Goal: Task Accomplishment & Management: Manage account settings

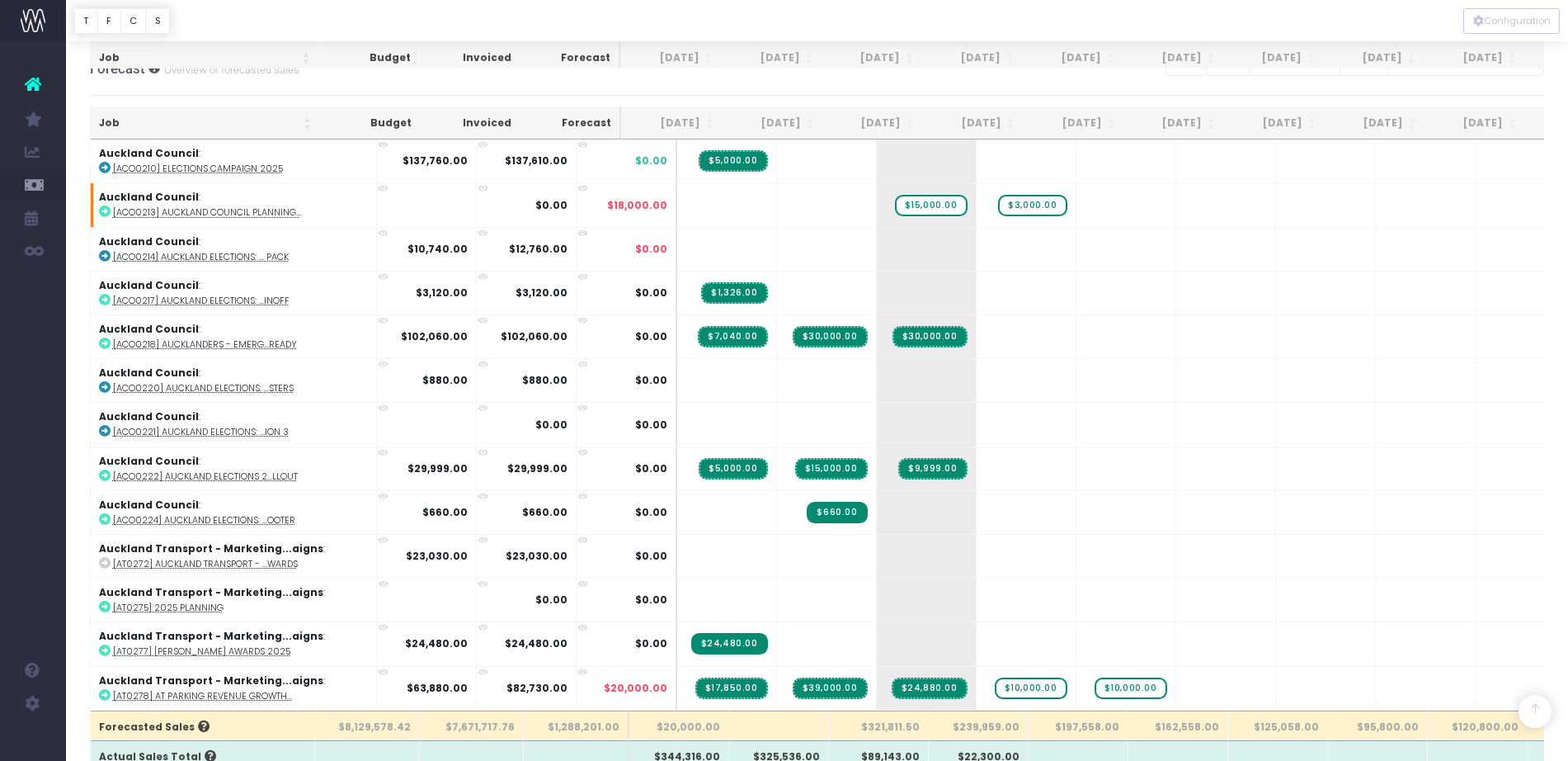
scroll to position [314, 0]
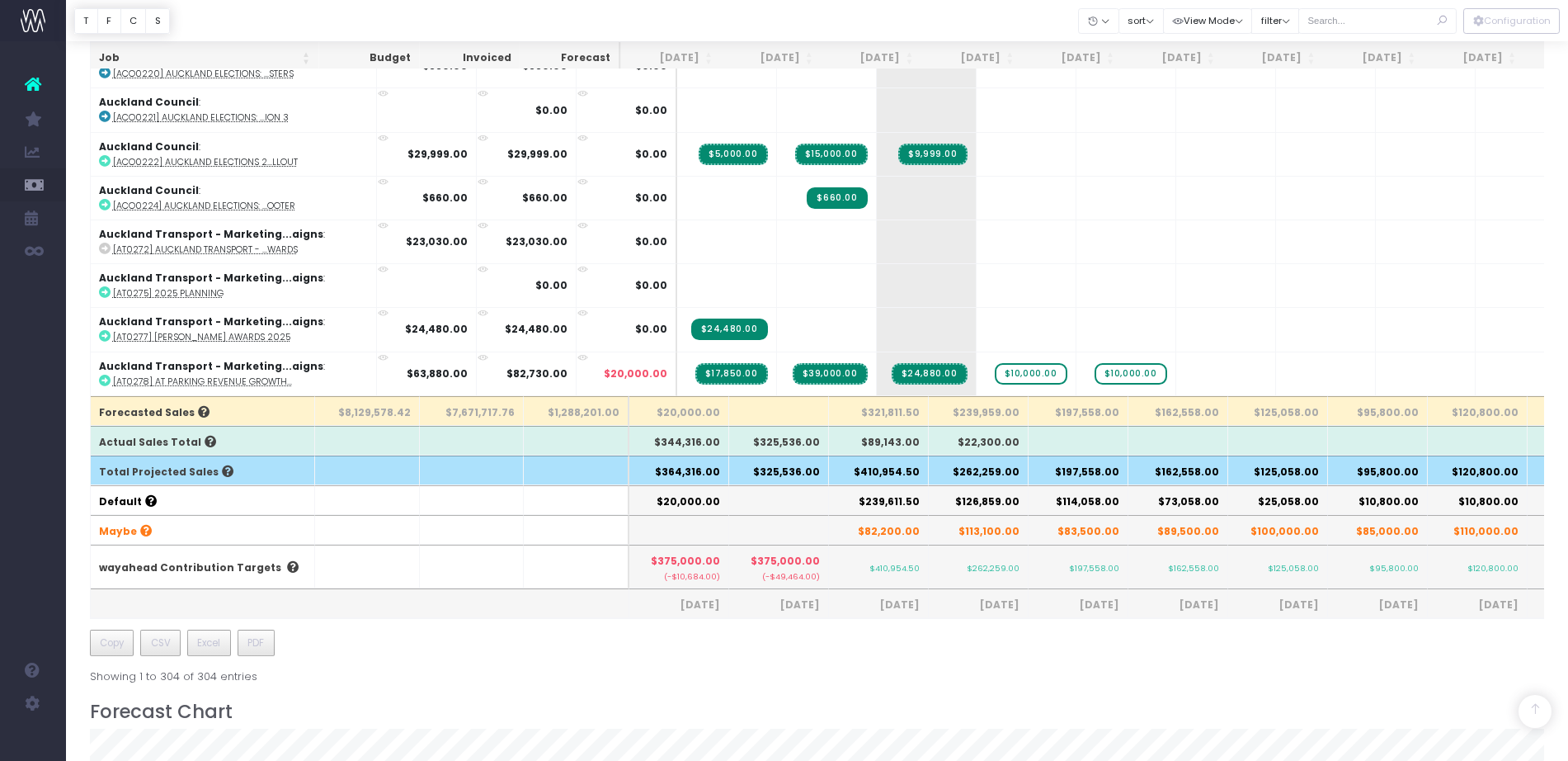
click at [886, 474] on th "$410,954.50" at bounding box center [878, 470] width 100 height 30
click at [948, 467] on th "$262,259.00" at bounding box center [978, 470] width 100 height 30
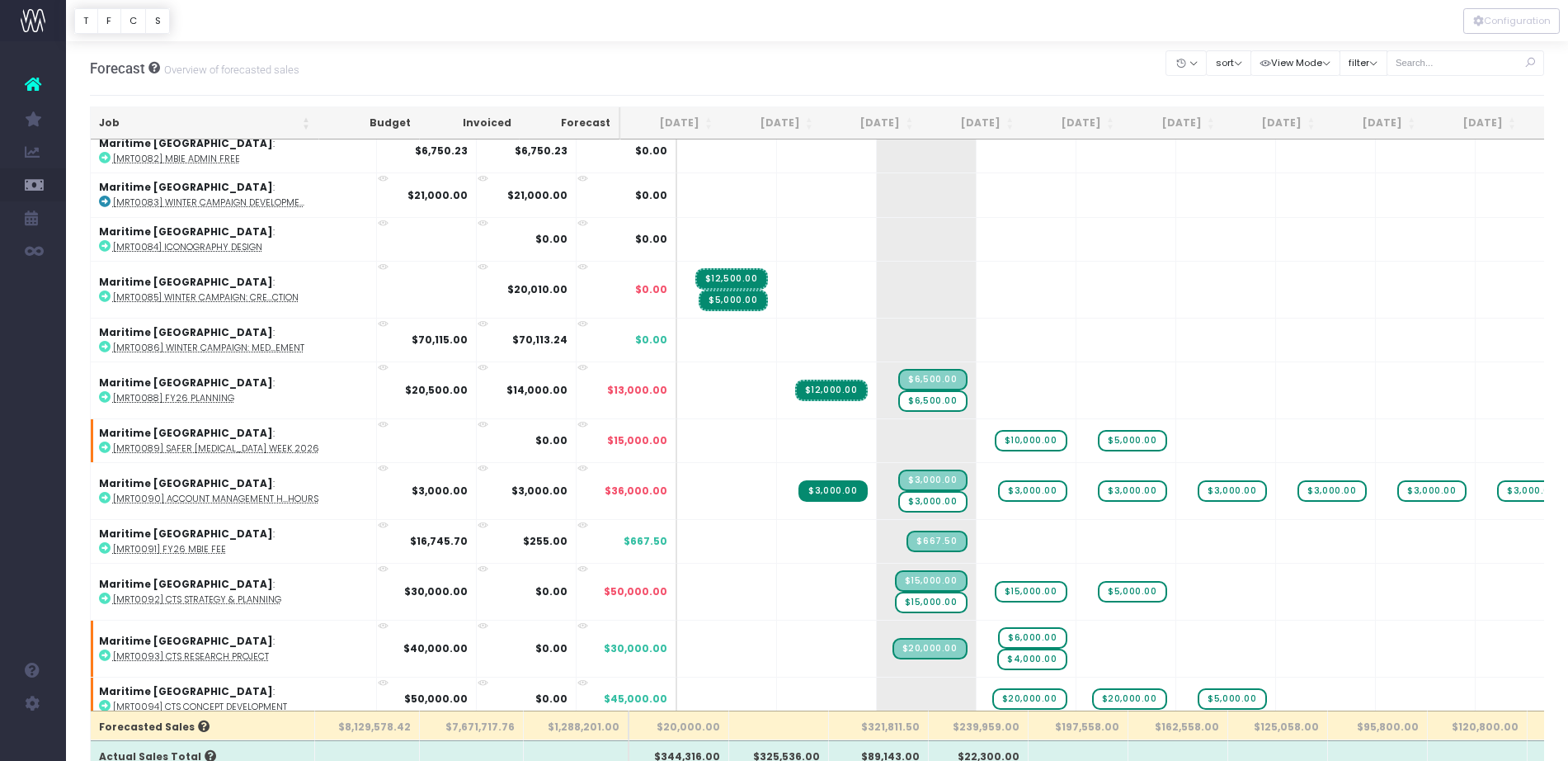
scroll to position [11379, 0]
click at [901, 403] on span "$6,500.00" at bounding box center [932, 400] width 68 height 21
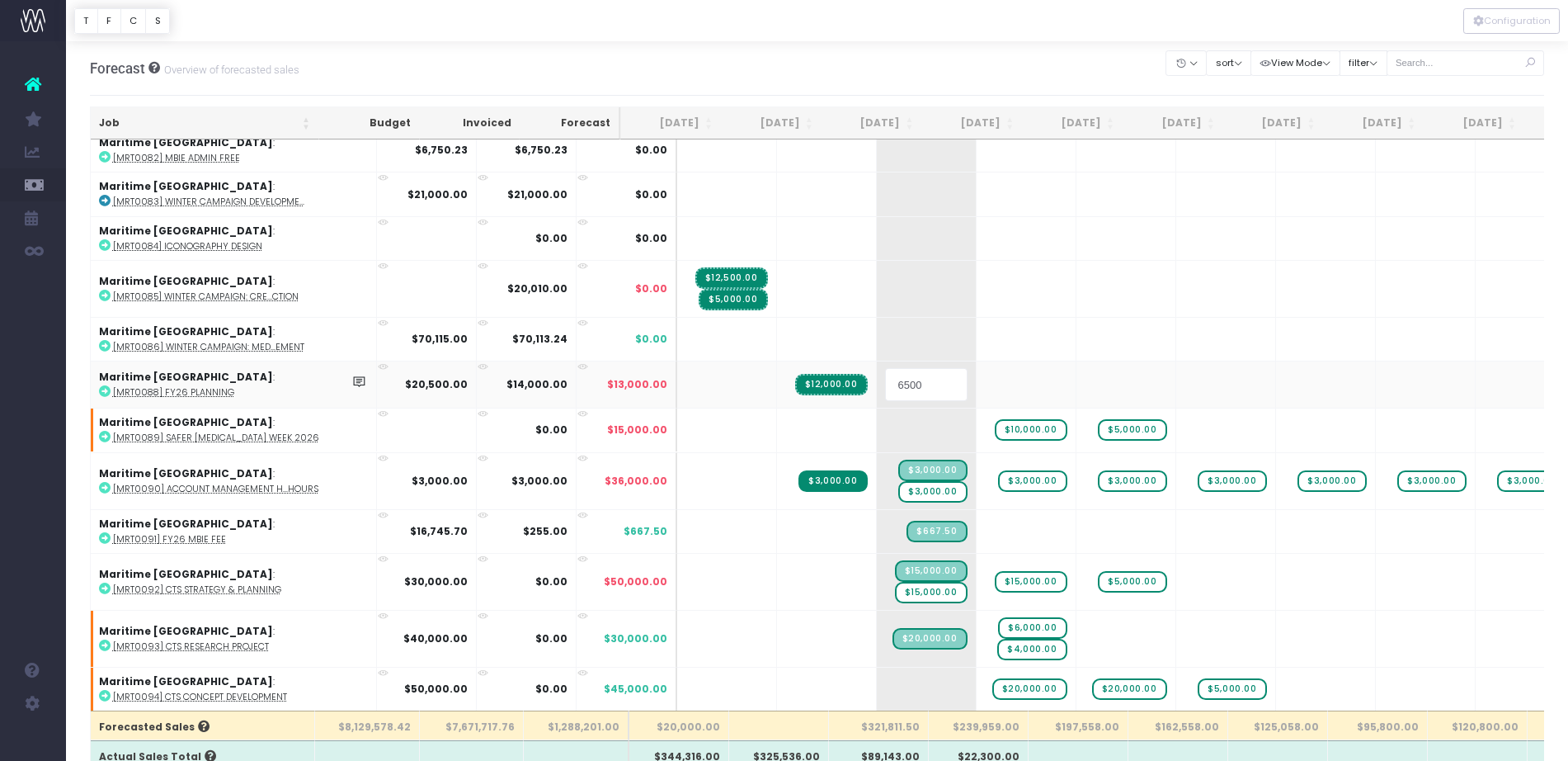
type input "0"
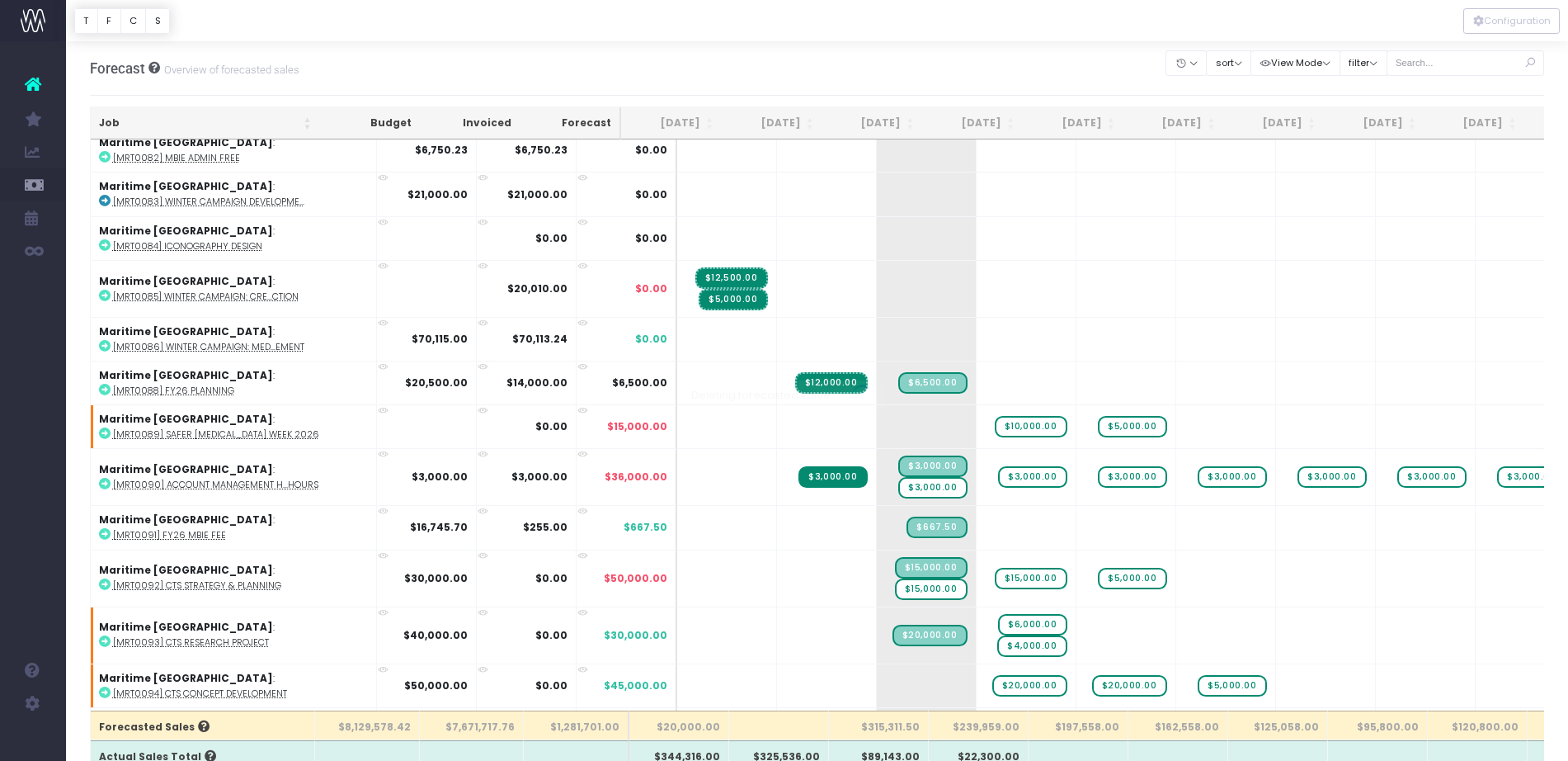
scroll to position [57, 0]
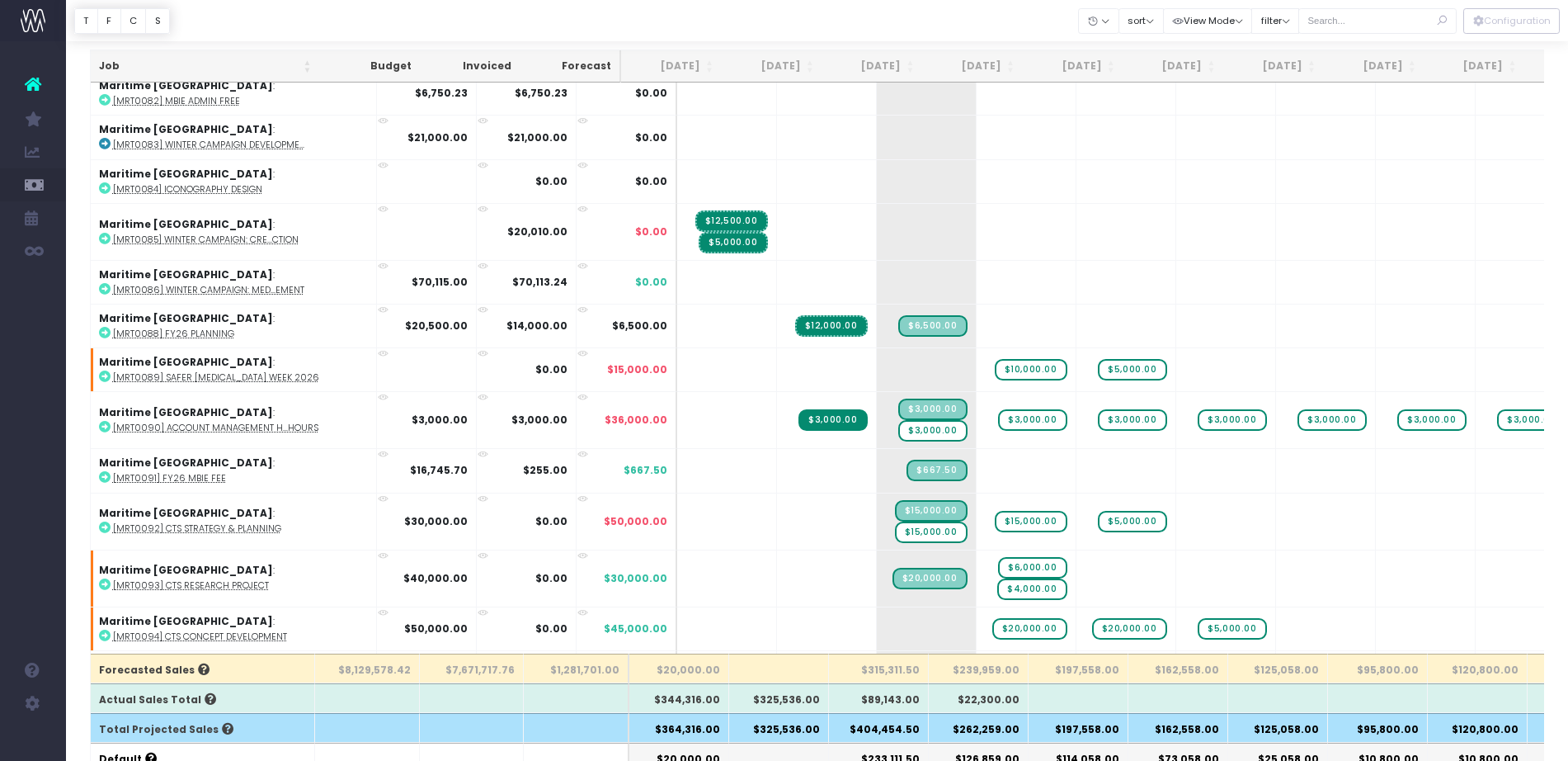
click at [899, 434] on span "$3,000.00" at bounding box center [932, 431] width 68 height 21
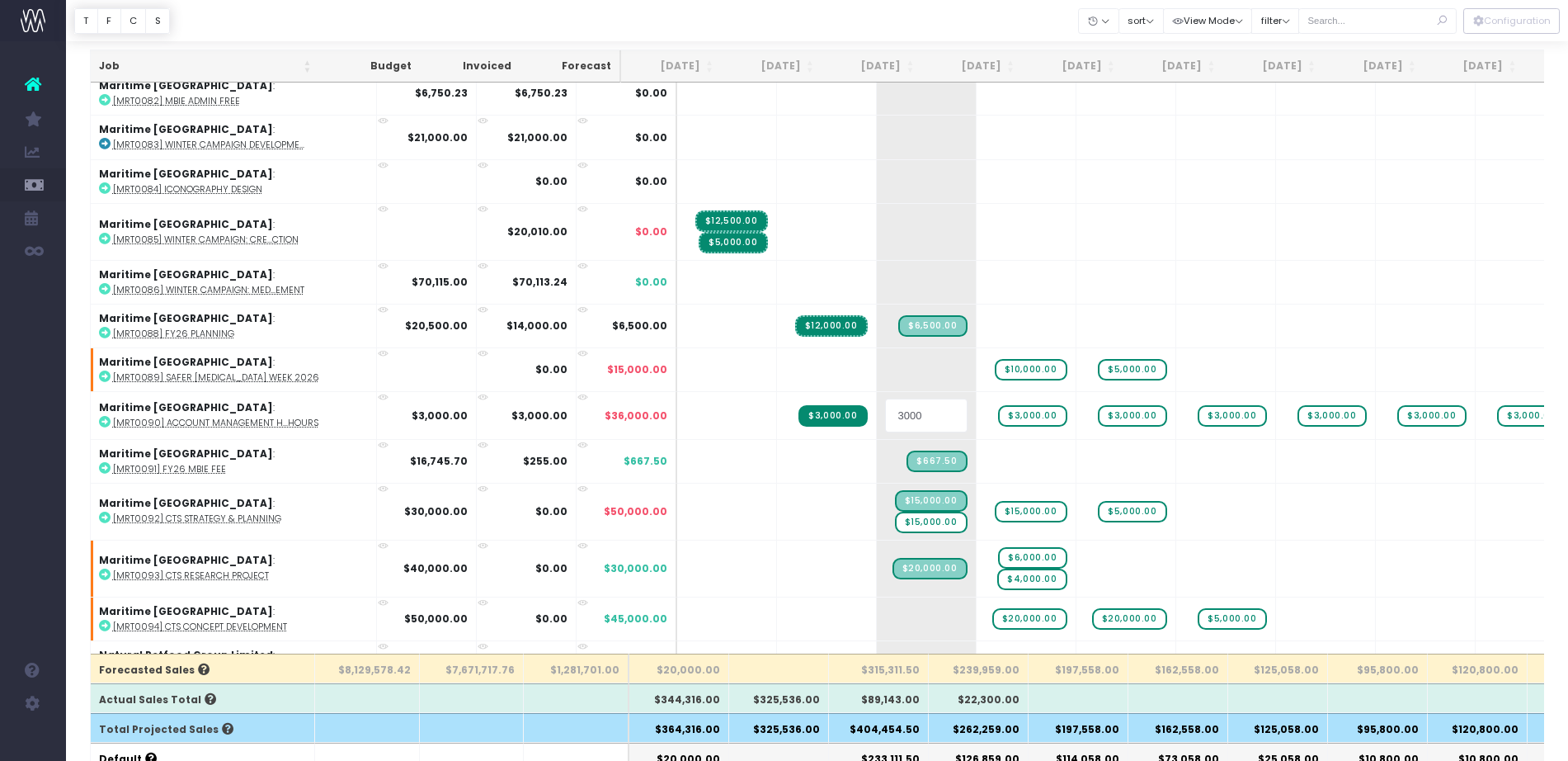
type input "0"
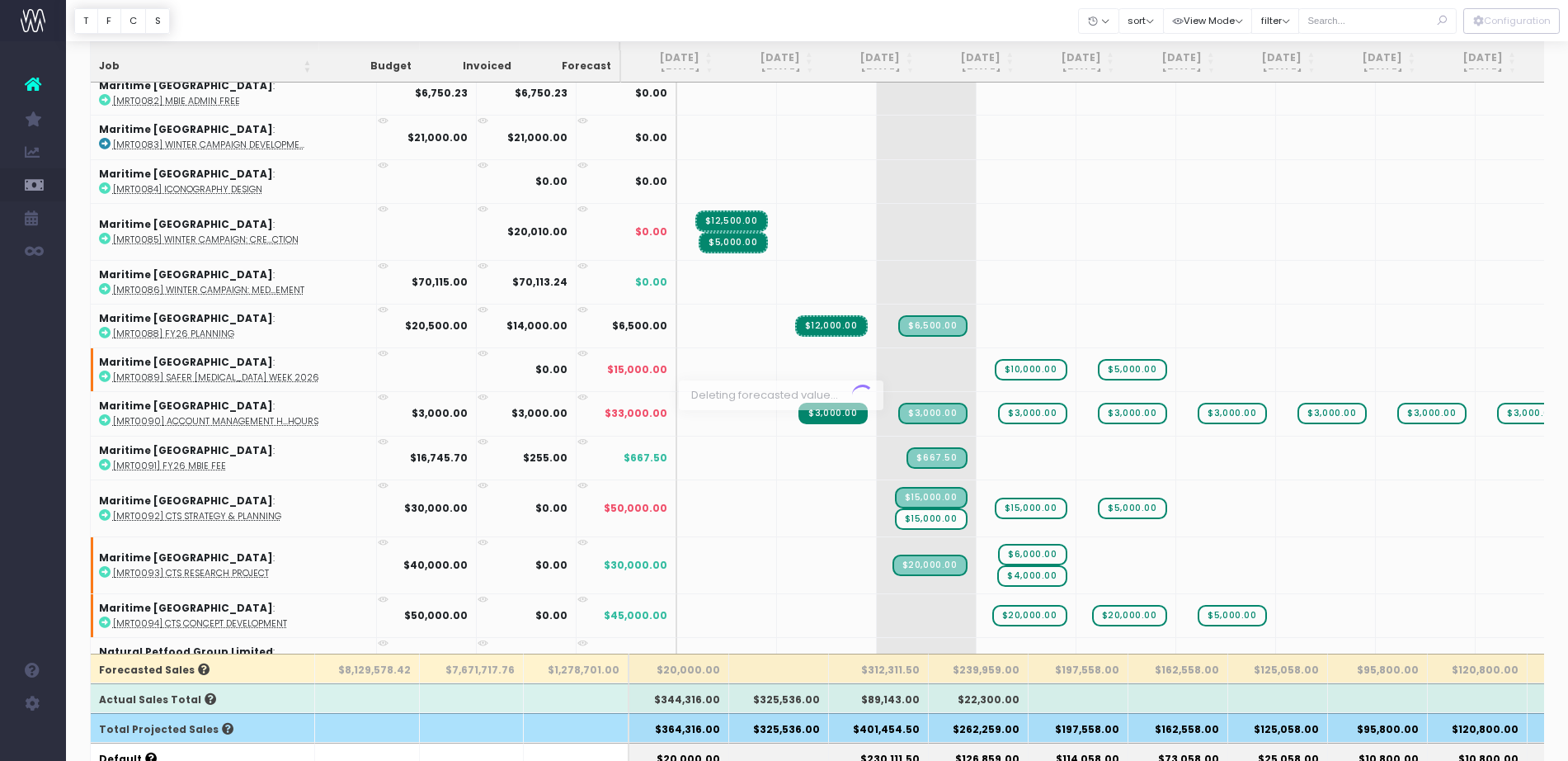
scroll to position [161, 0]
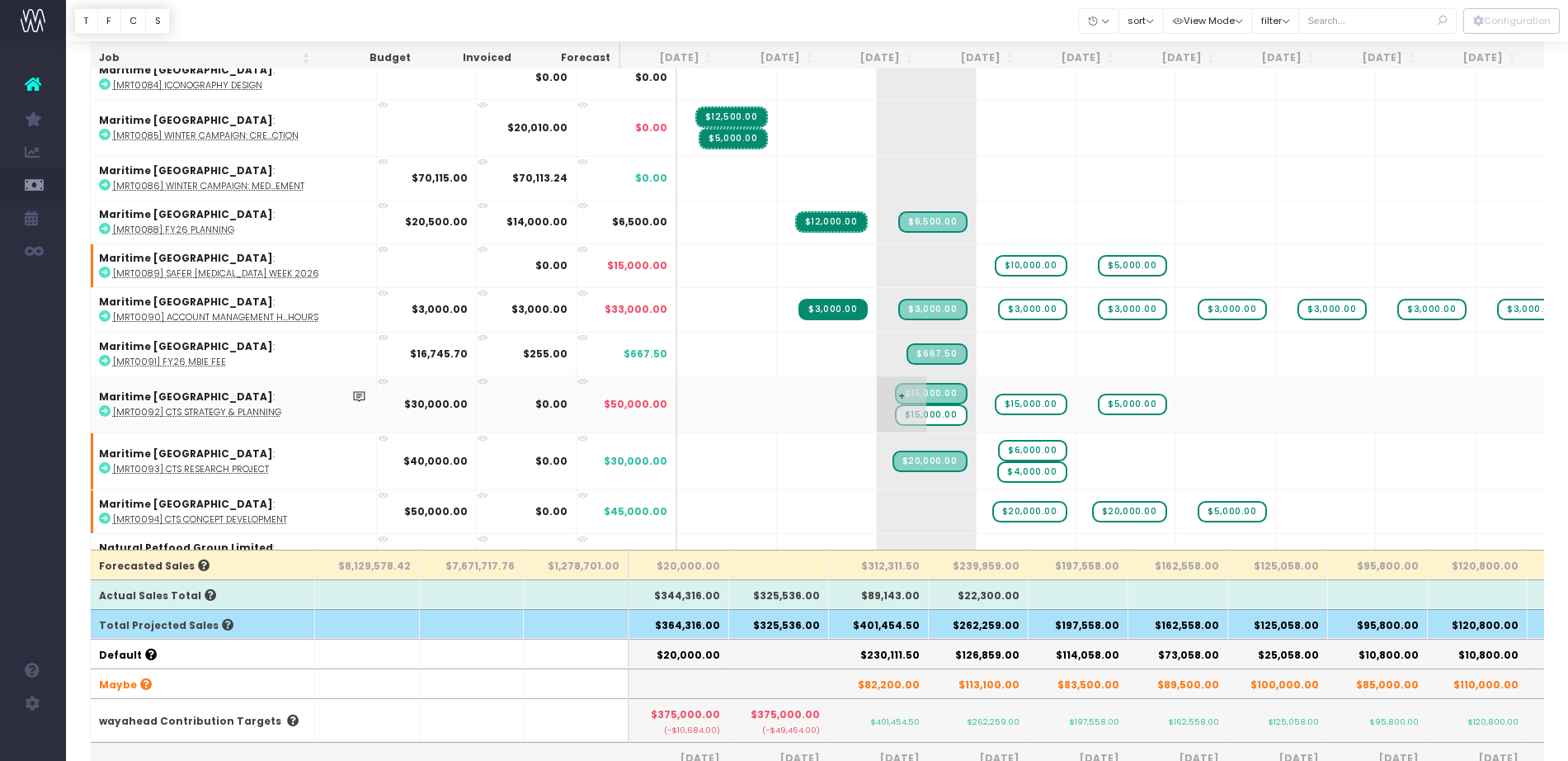
click at [903, 410] on span "$15,000.00" at bounding box center [931, 415] width 73 height 21
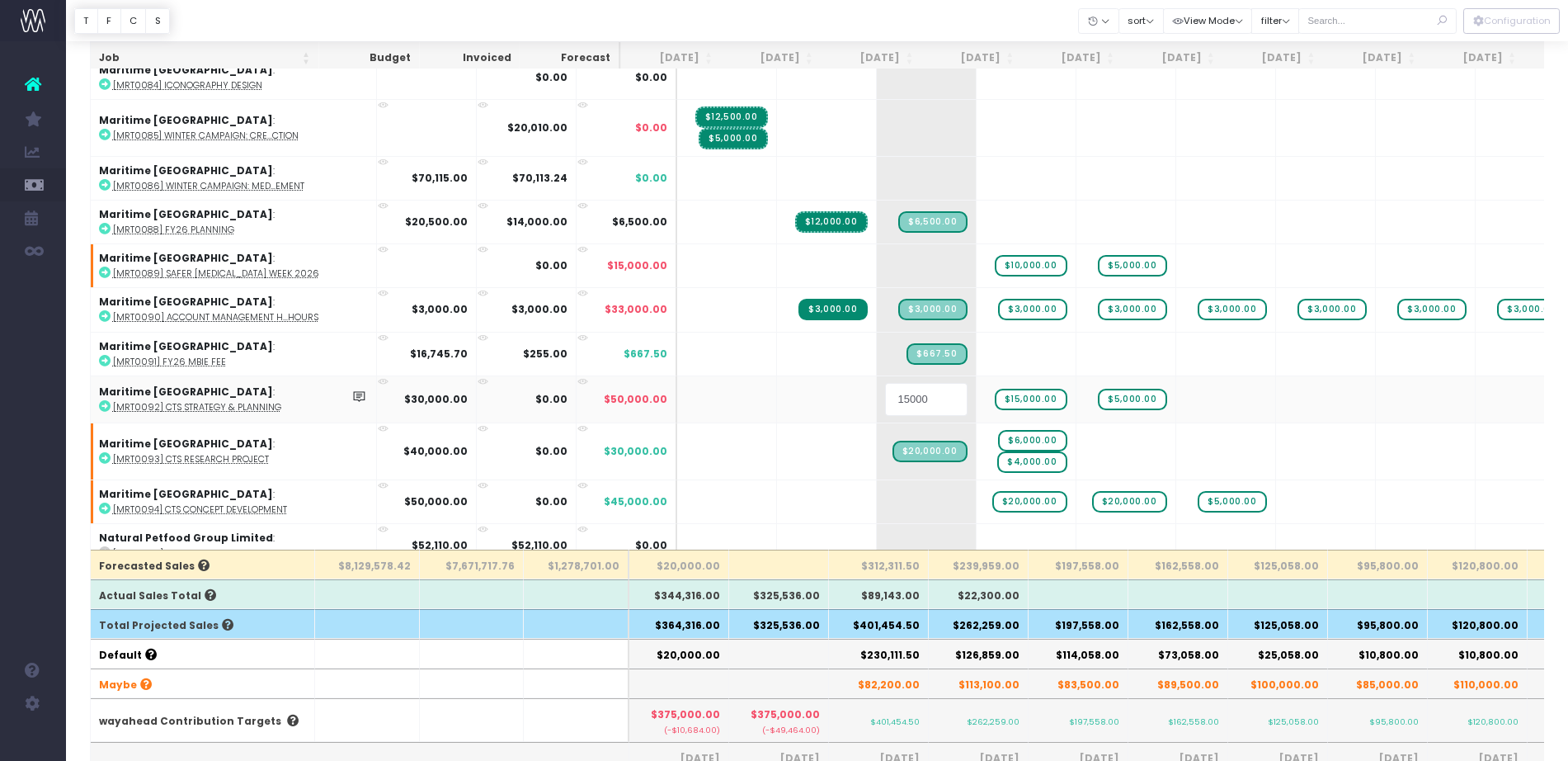
type input "0"
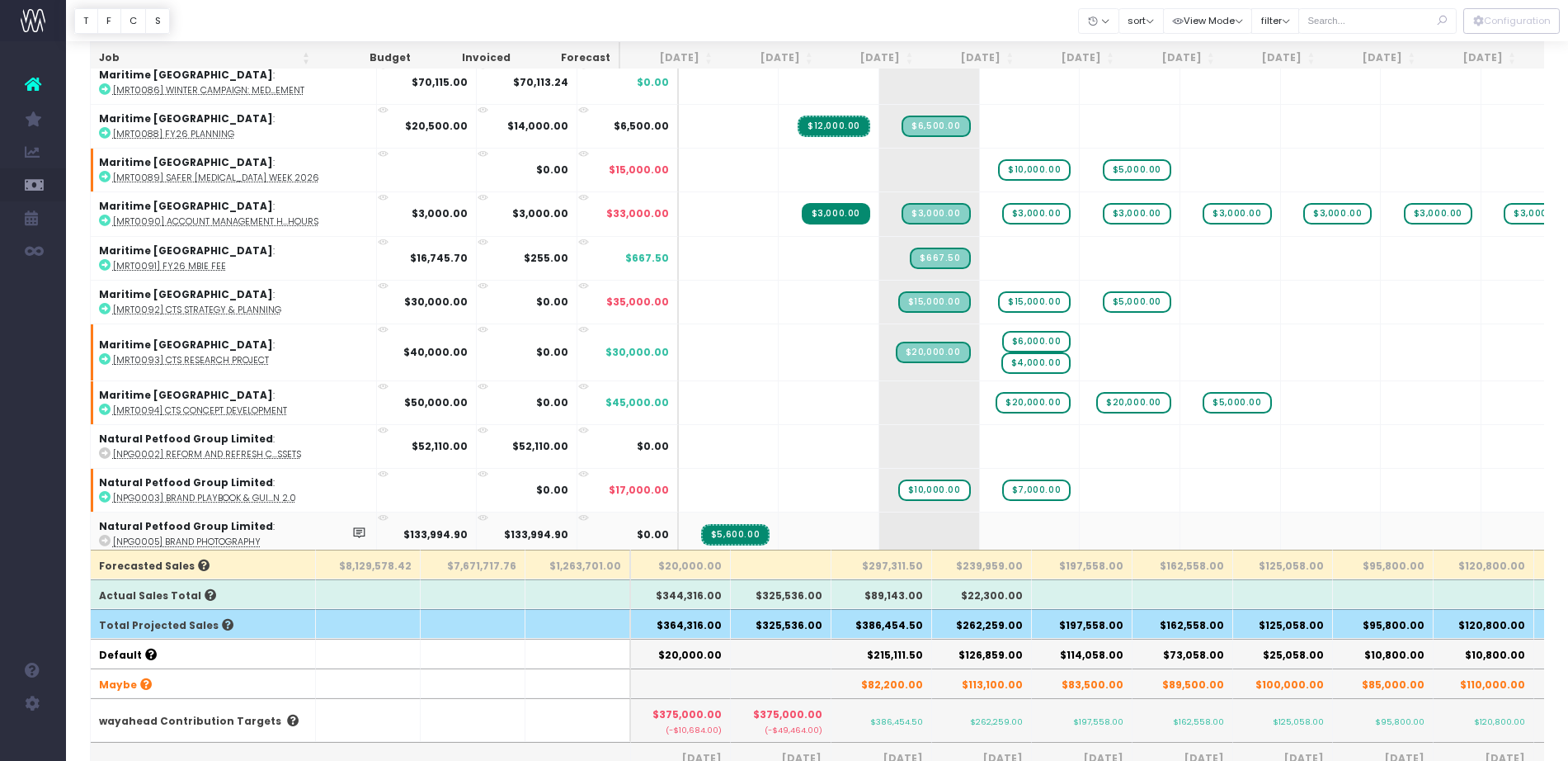
scroll to position [11473, 0]
click at [228, 356] on abbr "[MRT0093] CTS Research Project" at bounding box center [191, 362] width 156 height 12
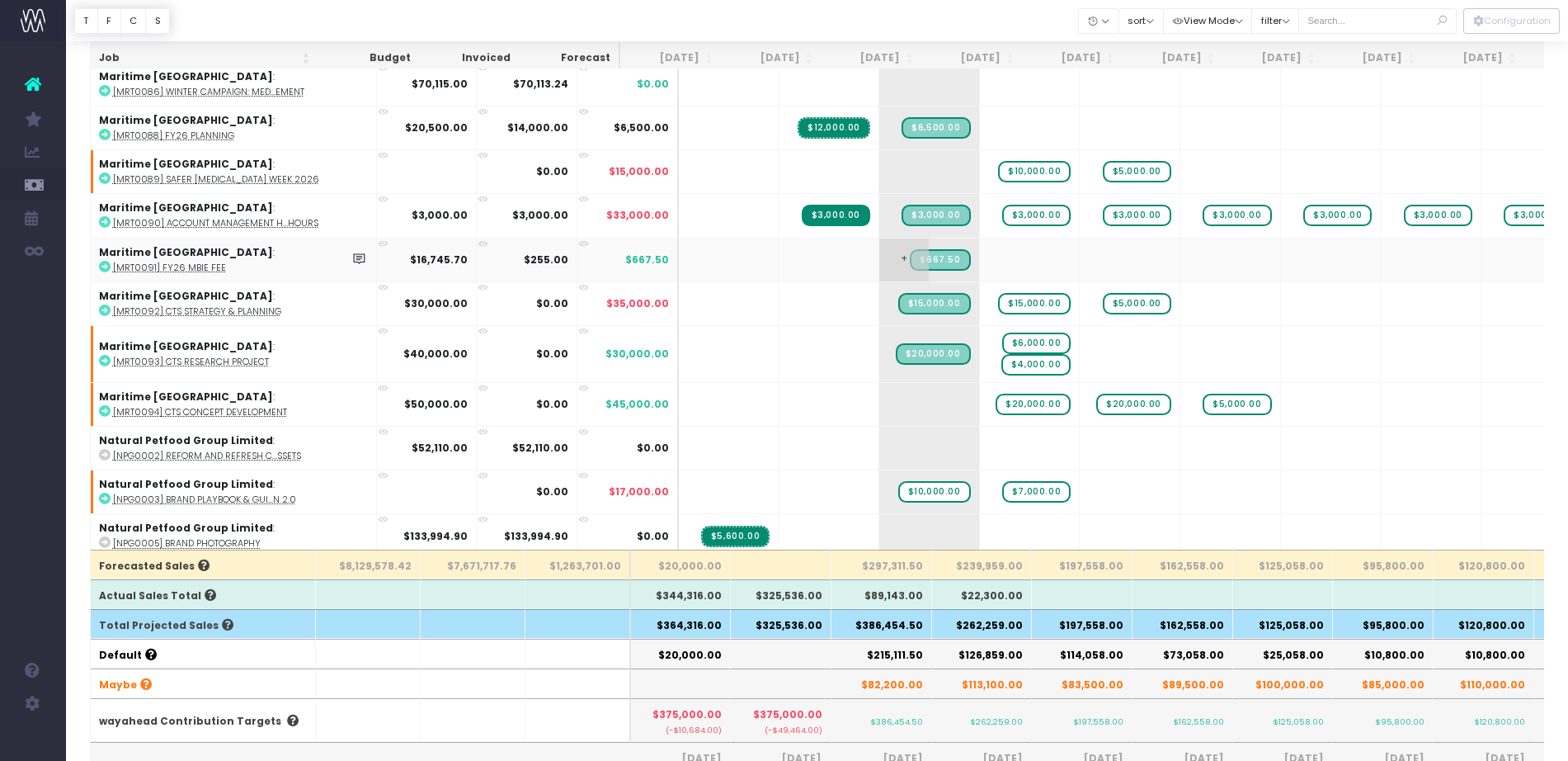
click at [879, 272] on span "+" at bounding box center [904, 260] width 50 height 43
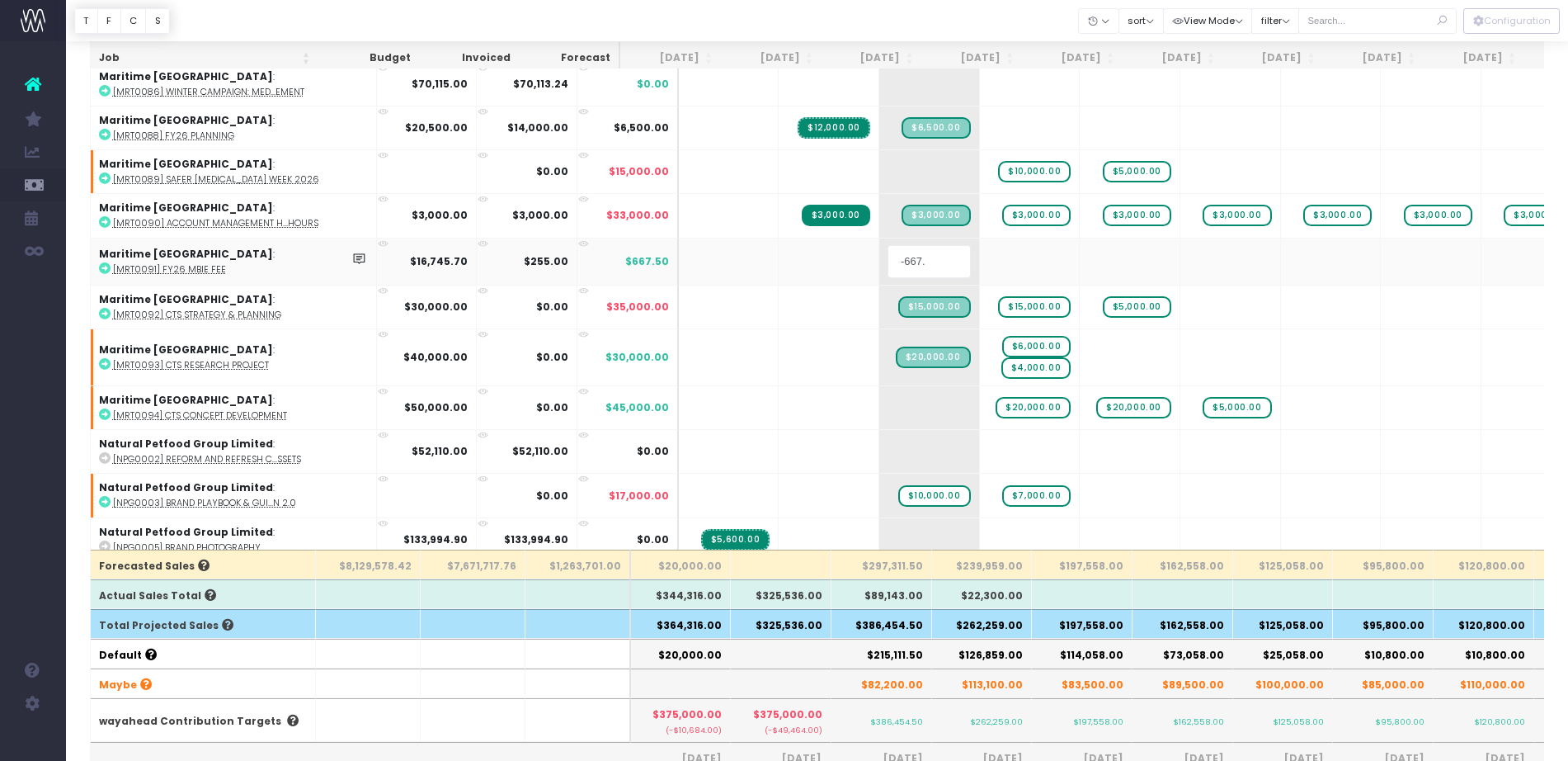
type input "-667.5"
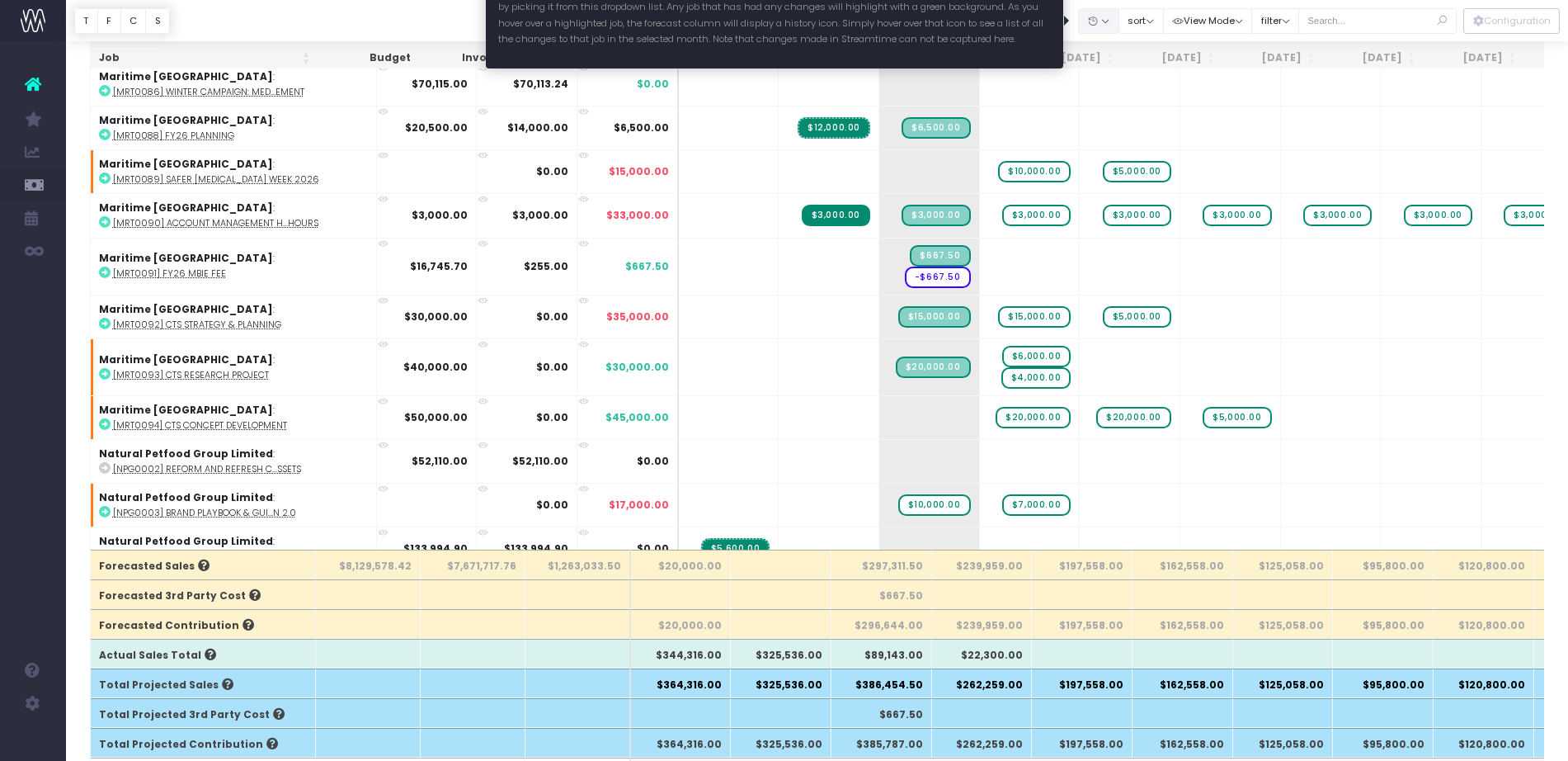
click at [1087, 21] on icon "button" at bounding box center [1093, 21] width 12 height 0
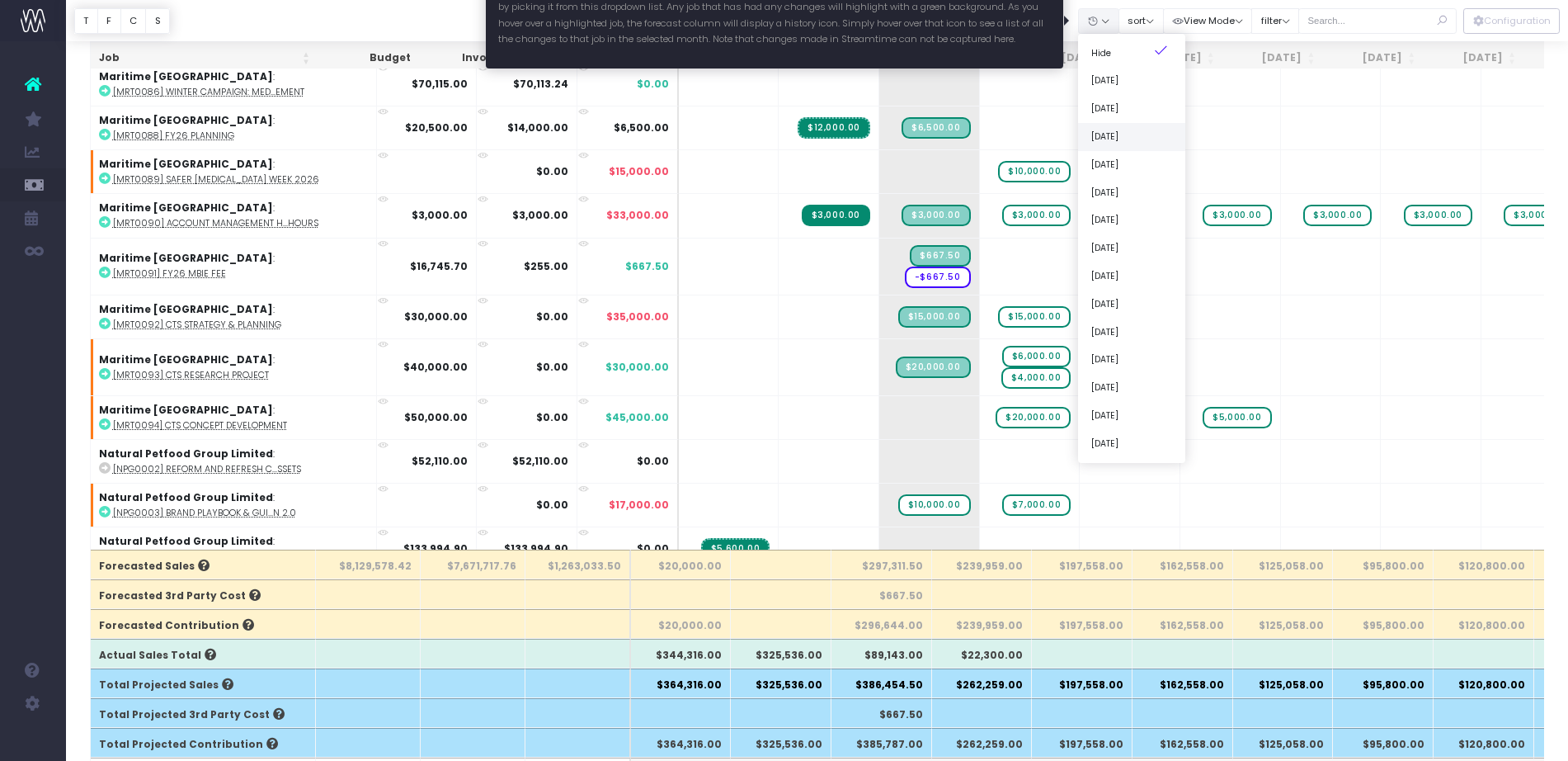
click at [1113, 142] on link "[DATE]" at bounding box center [1132, 137] width 107 height 28
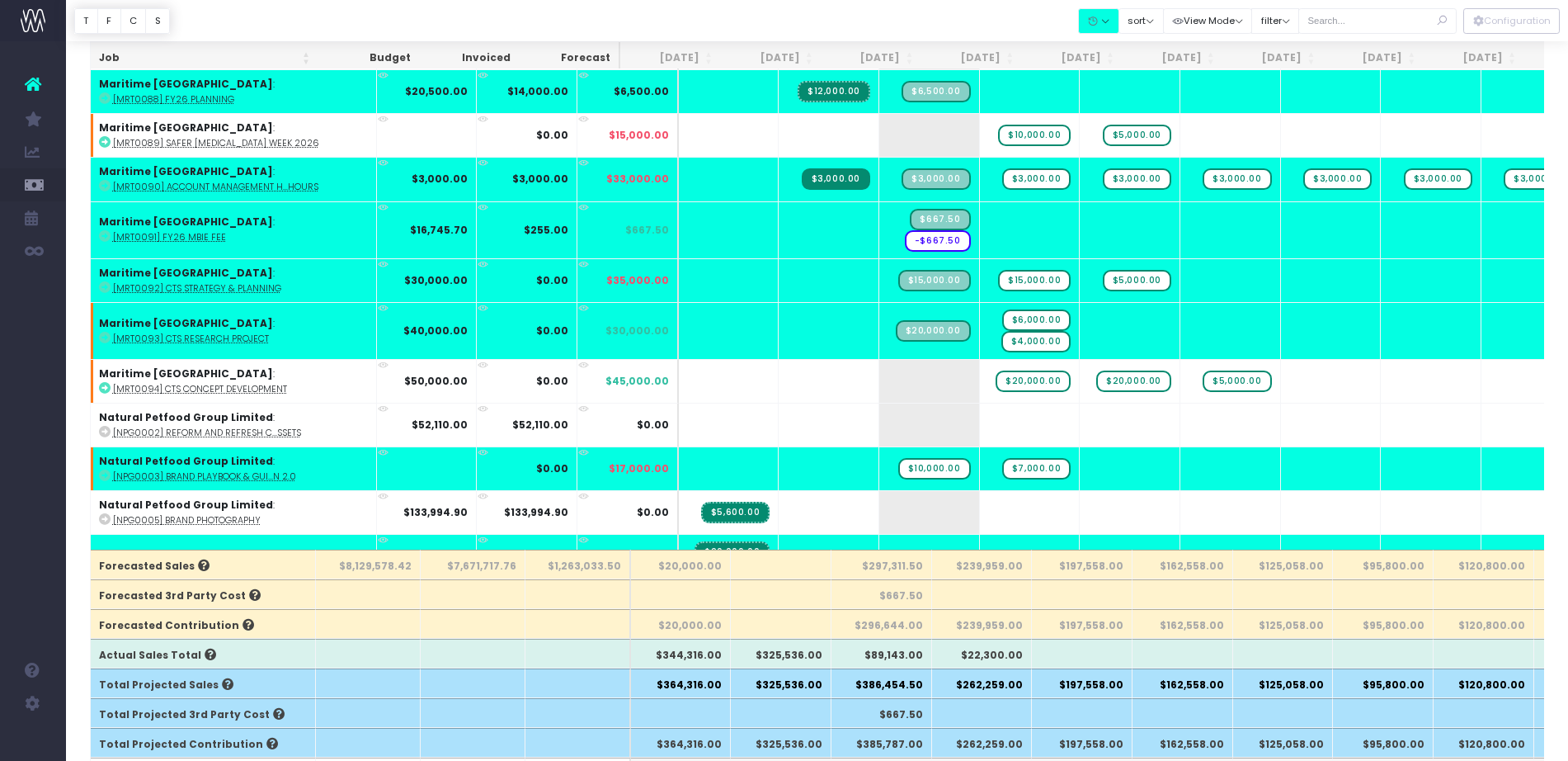
scroll to position [11512, 0]
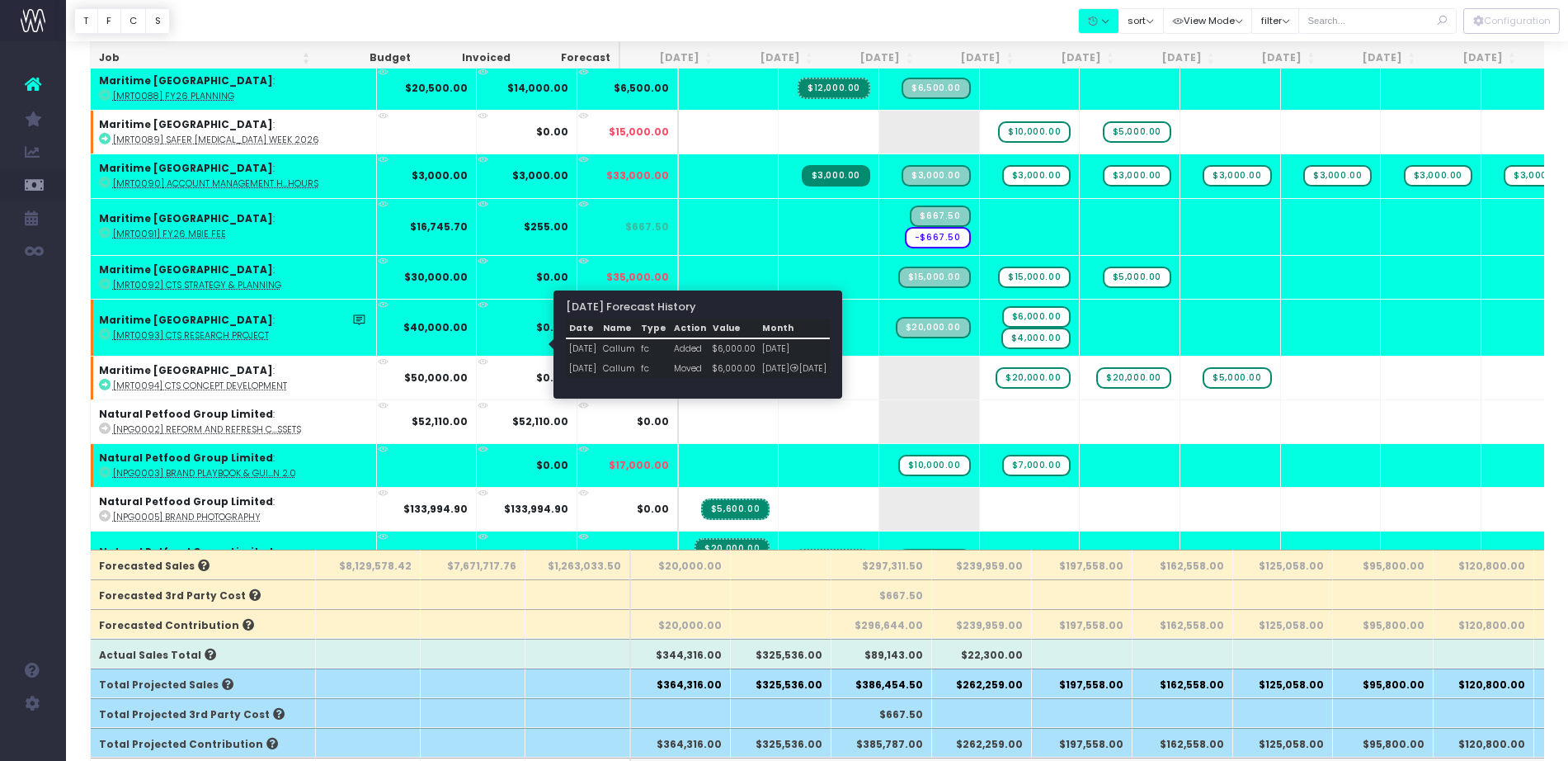
click at [581, 346] on icon at bounding box center [588, 345] width 15 height 15
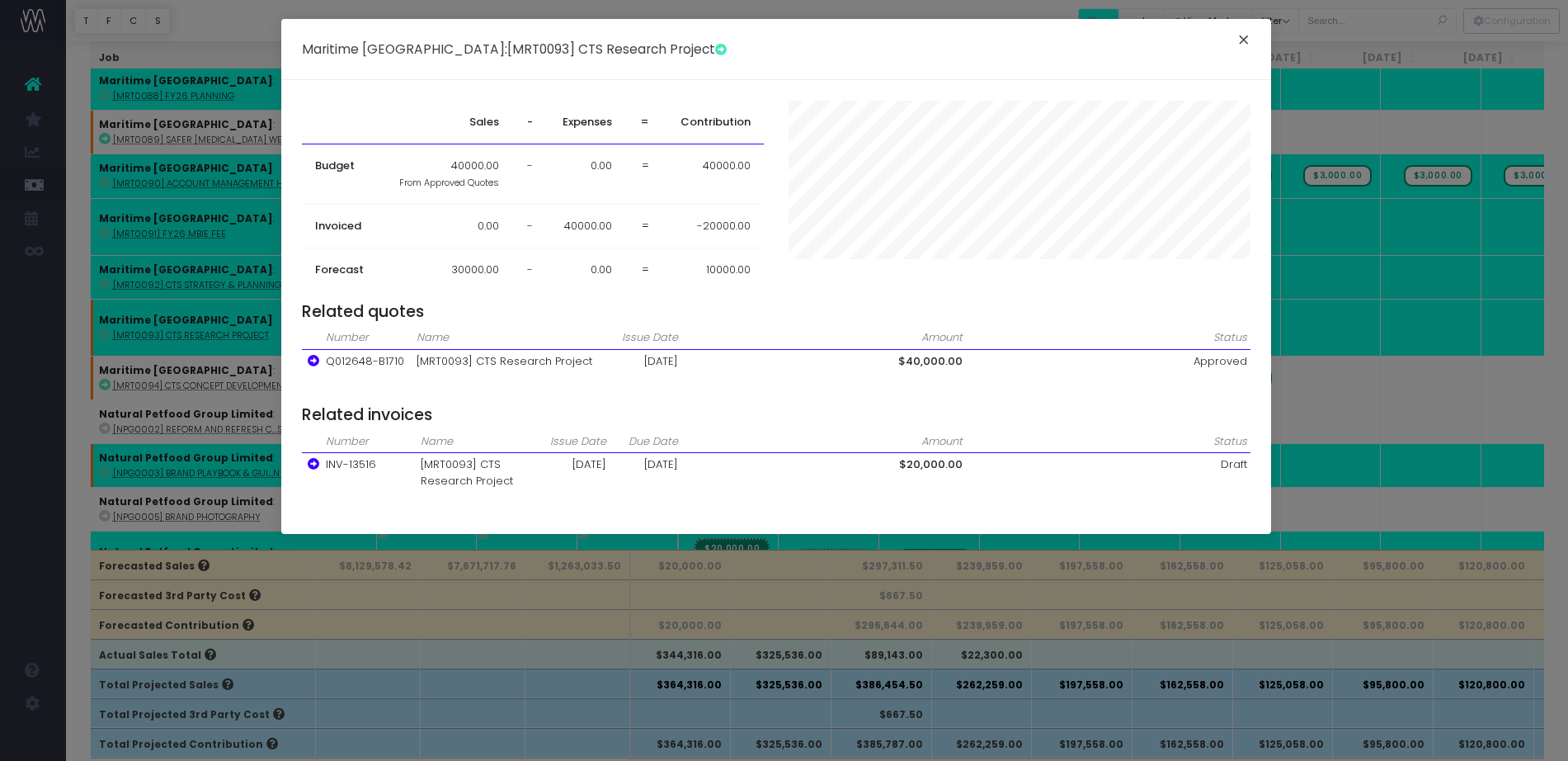
click at [1242, 44] on button "×" at bounding box center [1243, 43] width 35 height 27
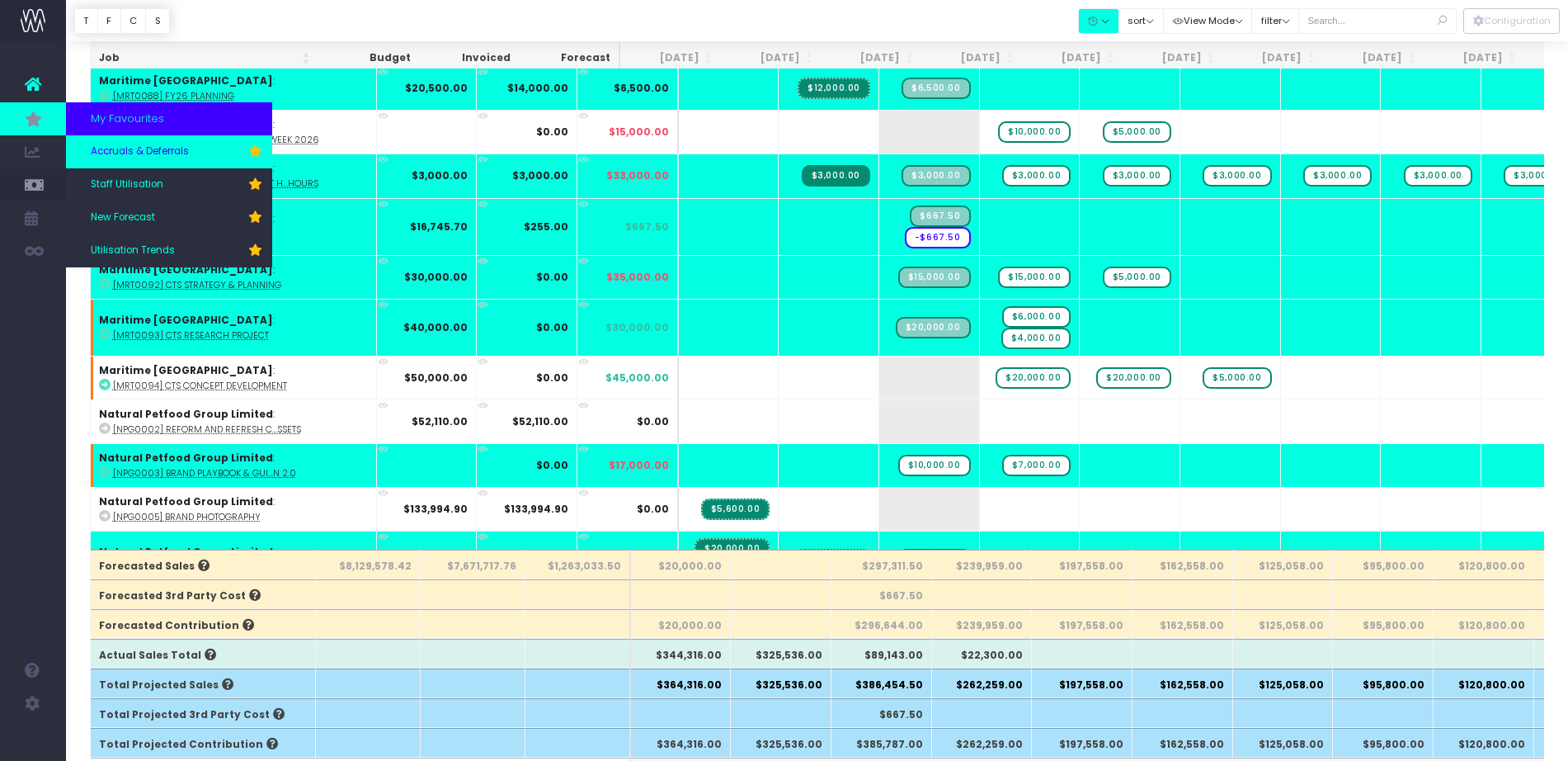
click at [135, 151] on span "Accruals & Deferrals" at bounding box center [139, 151] width 98 height 15
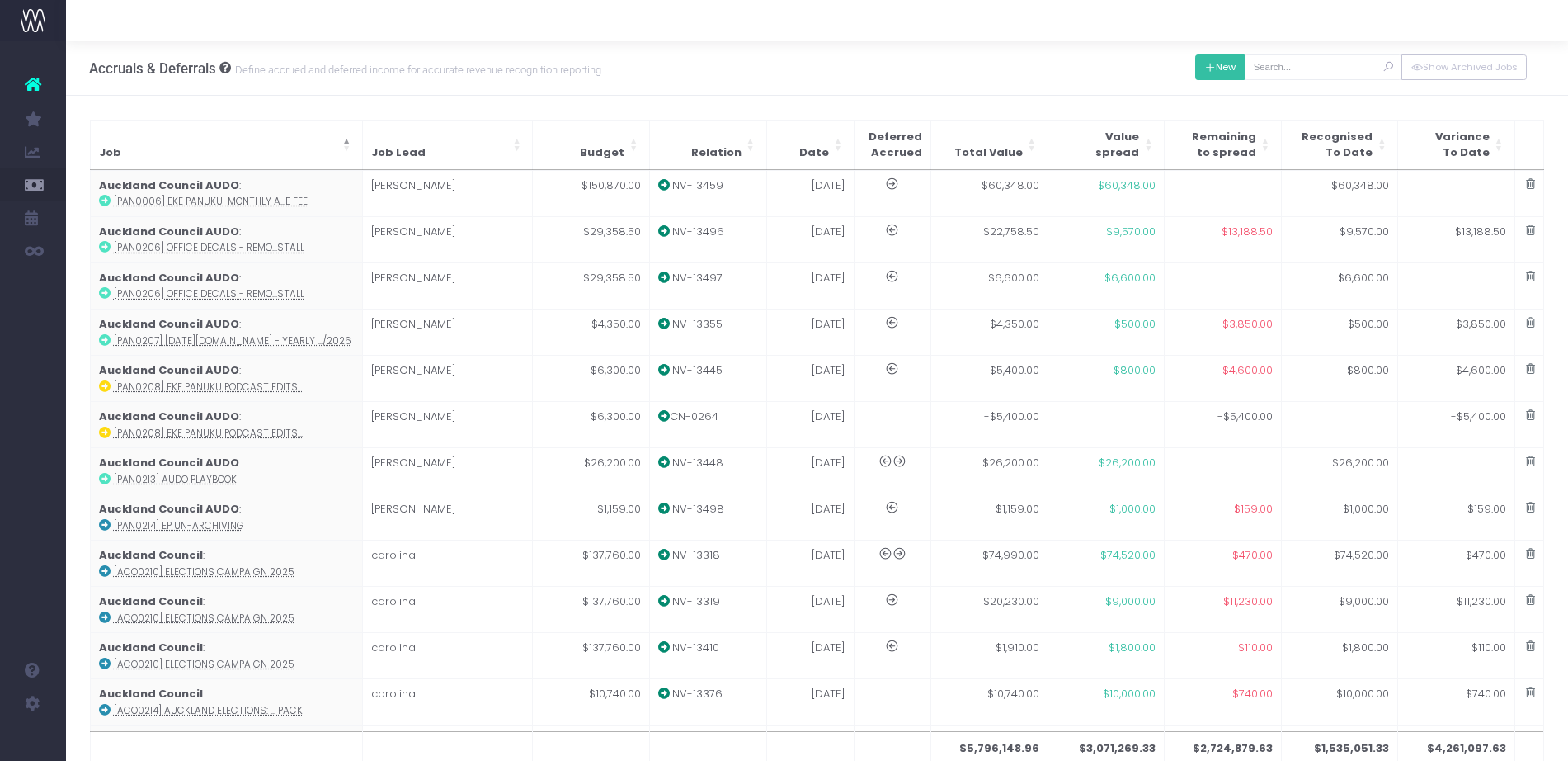
click at [1221, 63] on button "New" at bounding box center [1220, 66] width 50 height 26
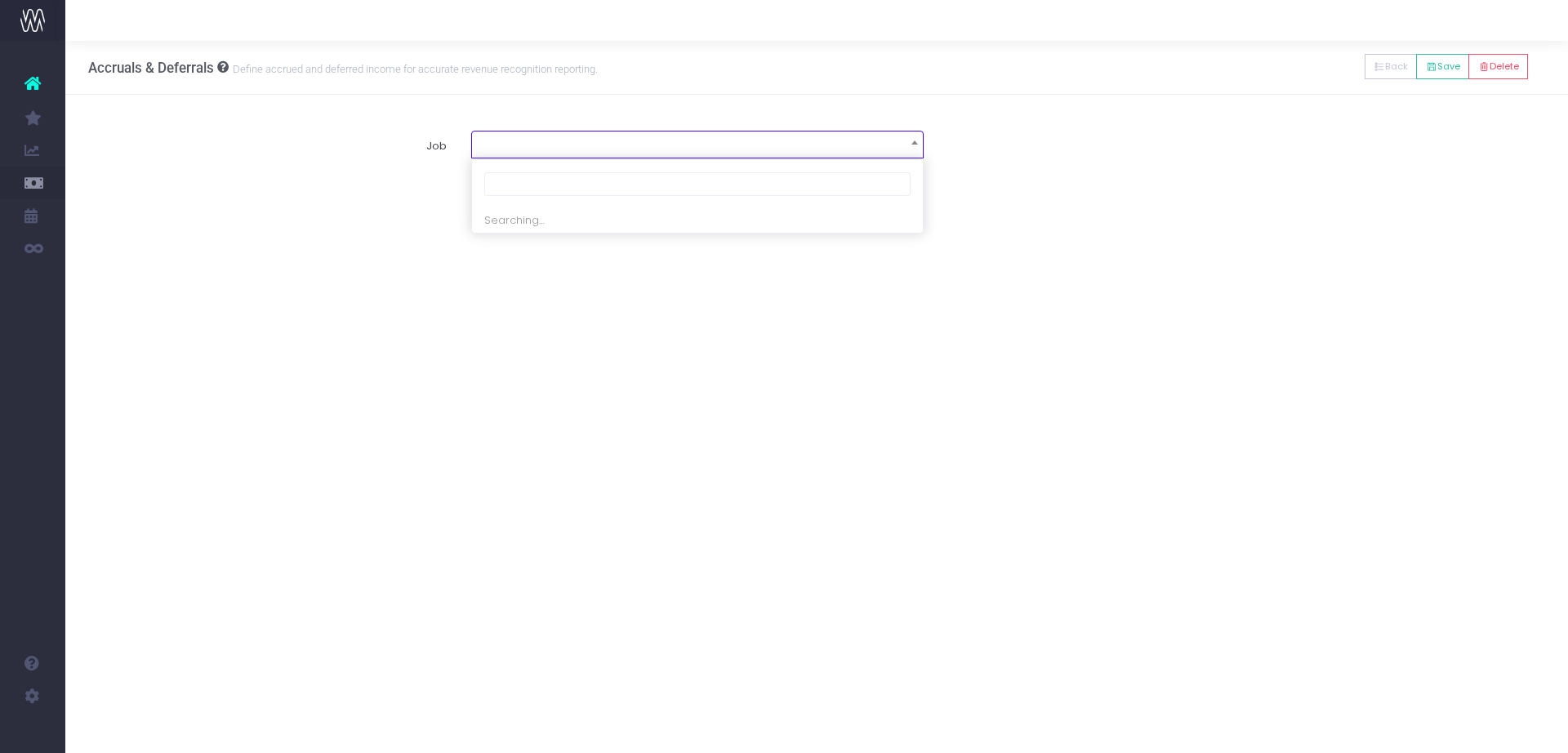
click at [663, 153] on span at bounding box center [698, 143] width 451 height 23
type input "mrt0093"
select select "1913931"
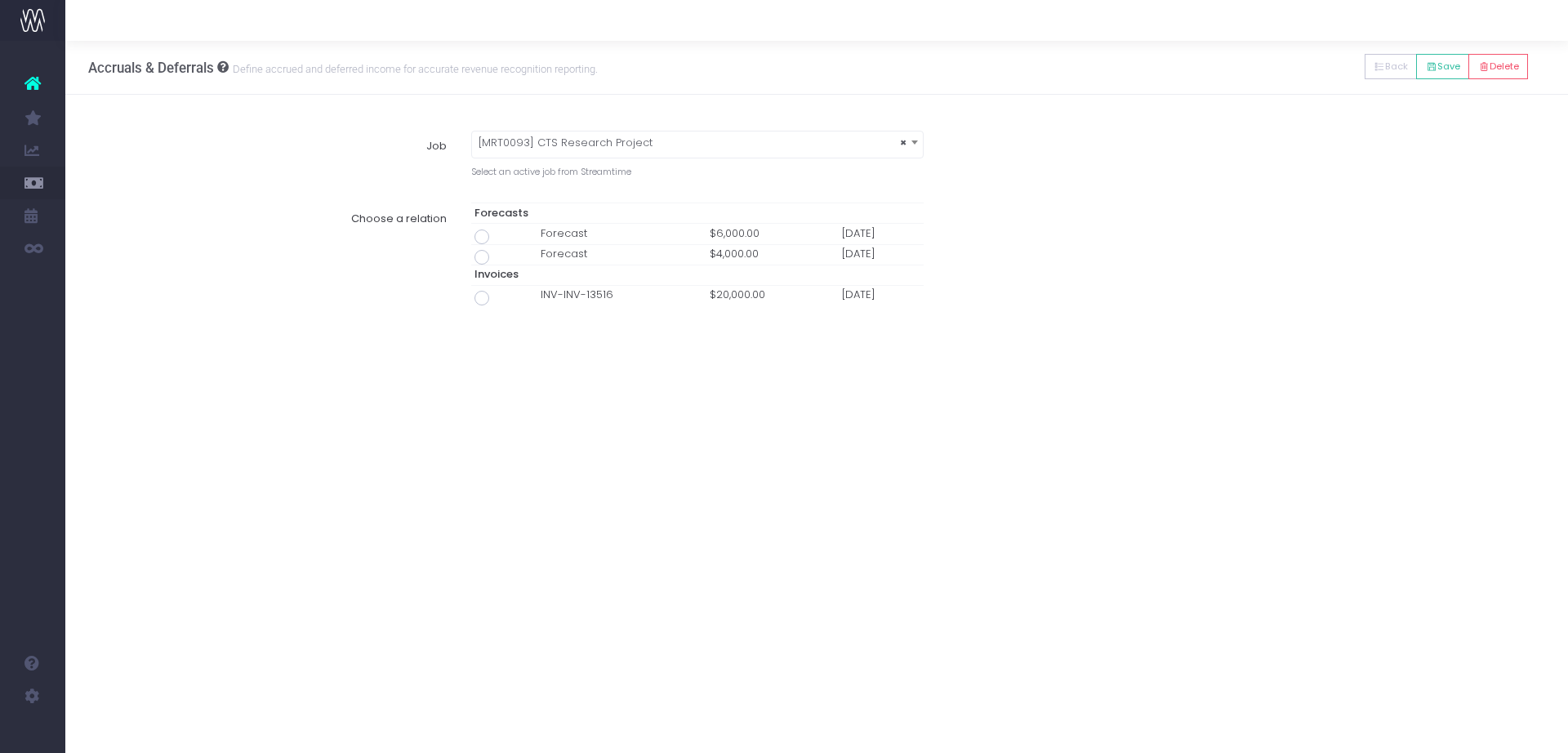
click at [478, 294] on span at bounding box center [481, 298] width 15 height 15
click at [499, 294] on input "radio" at bounding box center [504, 295] width 11 height 11
type input "Invoice INV-INV-13516 / 25 Aug 25 / $20,000.00"
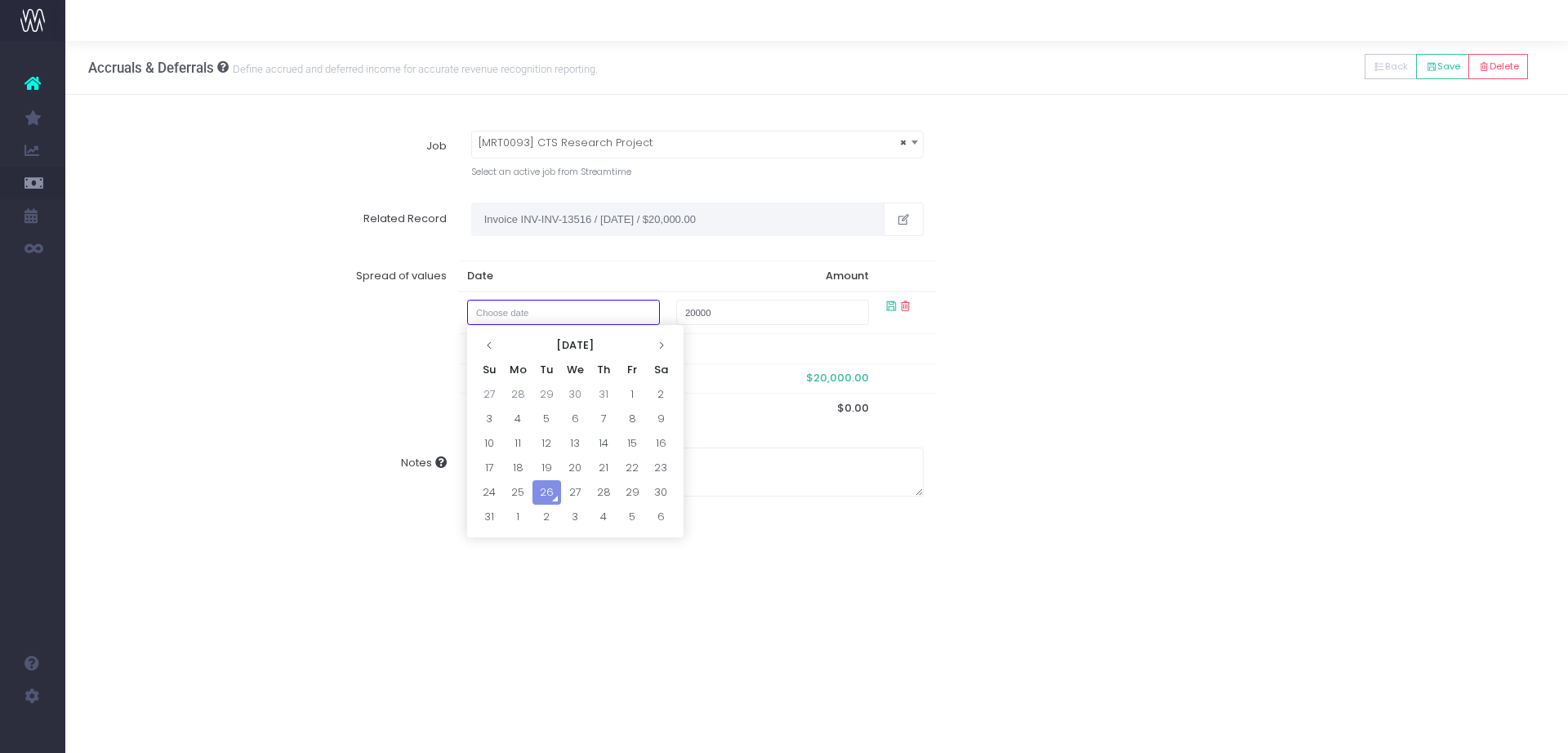
click at [532, 313] on input "text" at bounding box center [564, 312] width 193 height 25
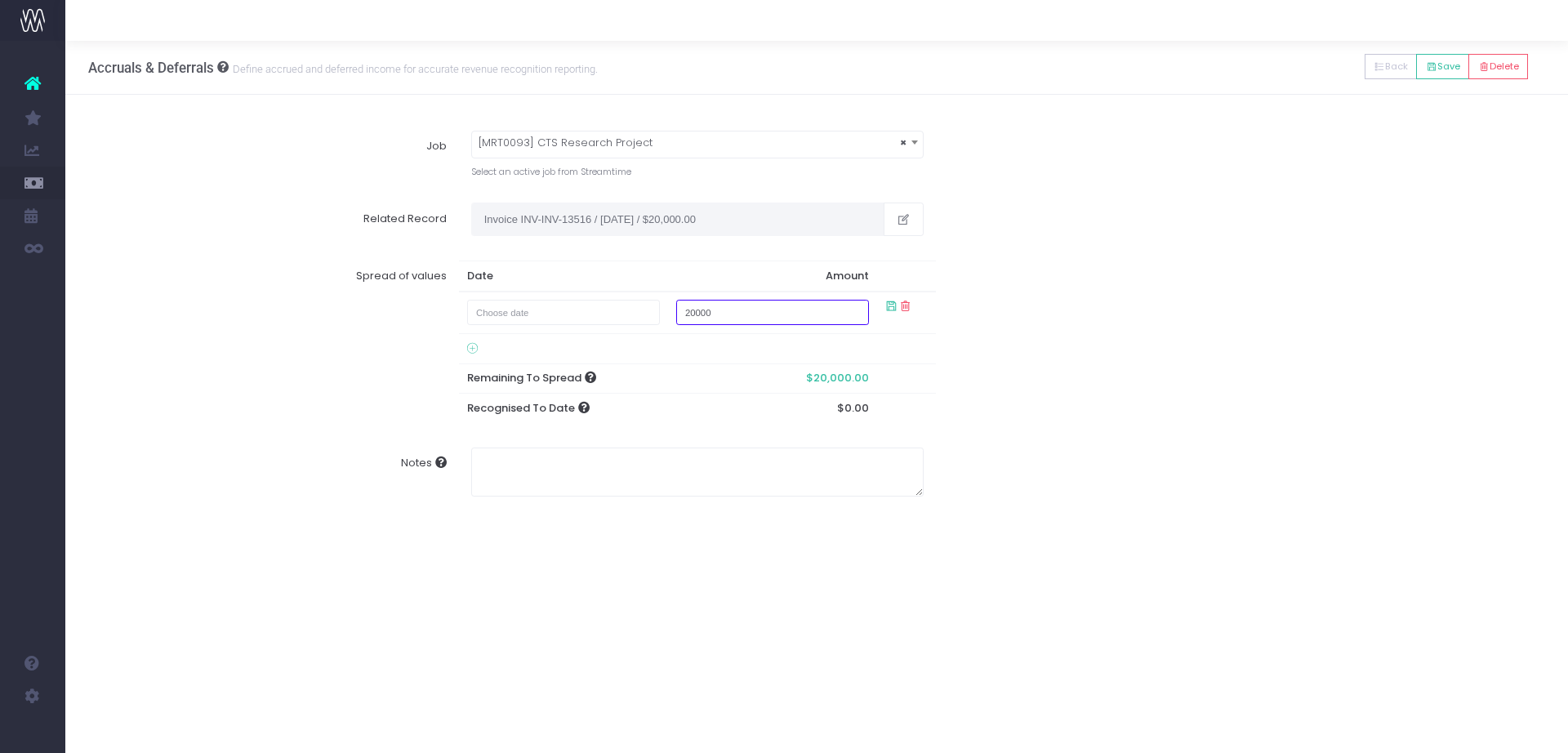
click at [733, 302] on input "20000" at bounding box center [772, 312] width 193 height 25
type input "6000"
click at [643, 315] on input "text" at bounding box center [564, 312] width 193 height 25
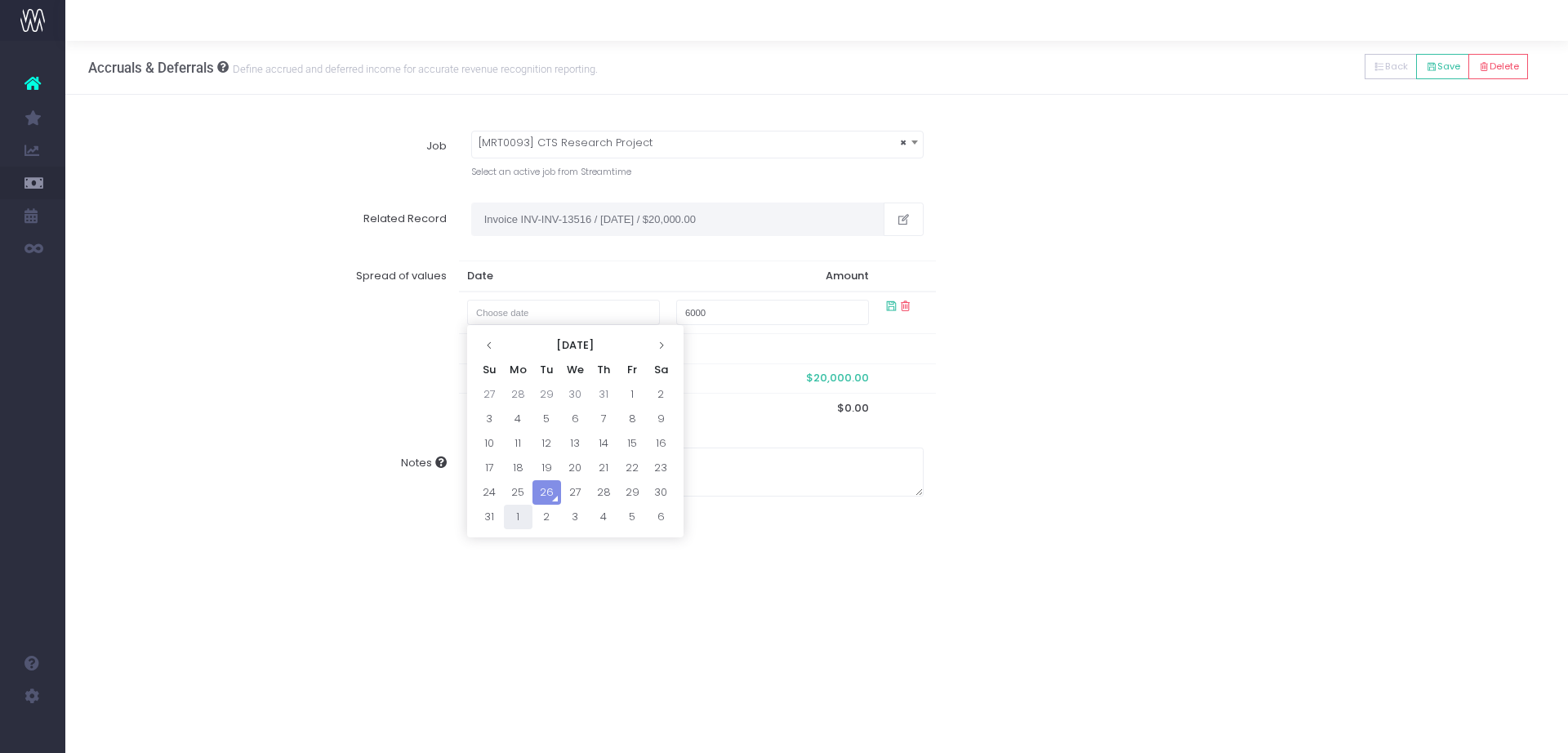
click at [512, 511] on td "1" at bounding box center [518, 517] width 29 height 25
type input "[DATE]"
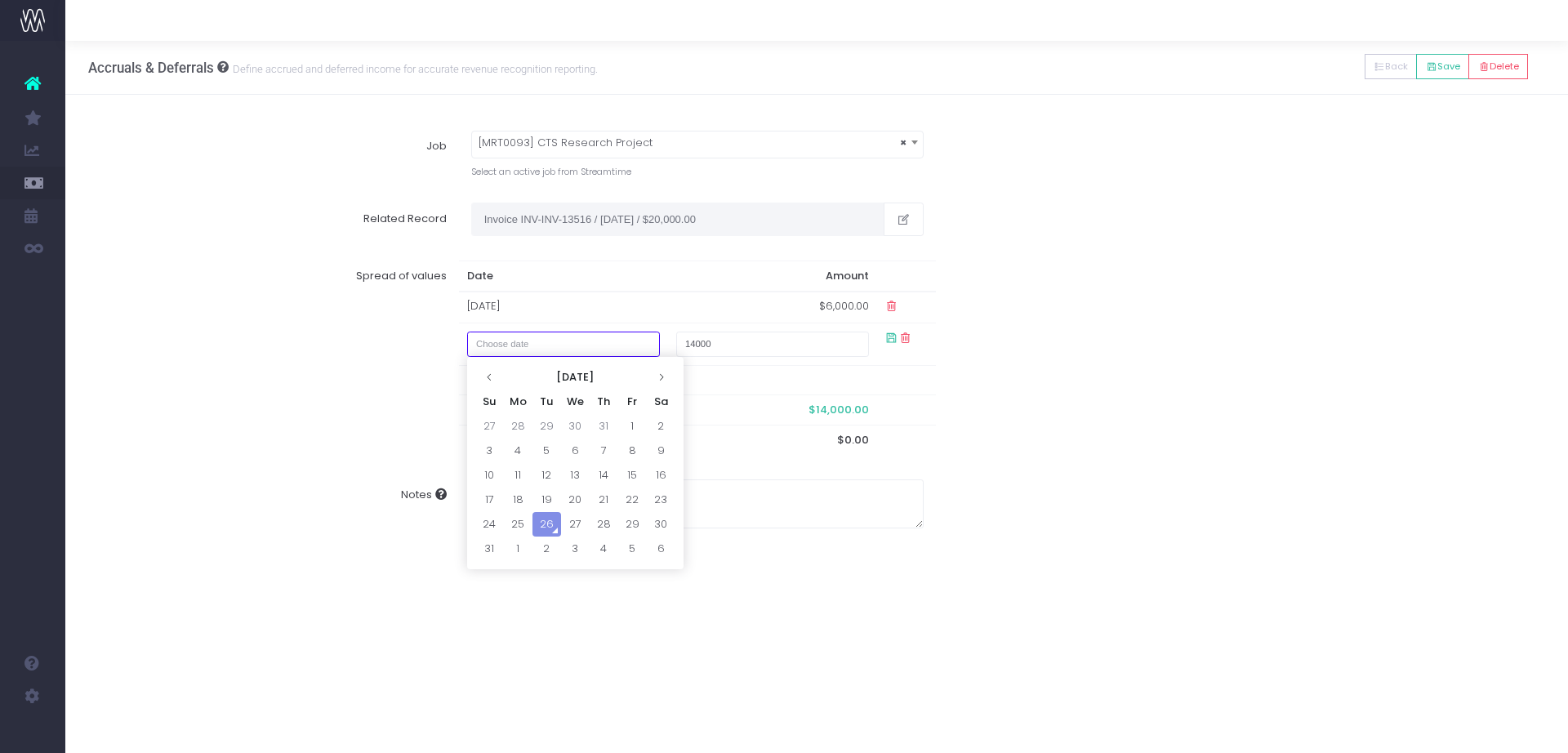
click at [551, 331] on input "text" at bounding box center [564, 344] width 193 height 25
click at [628, 424] on td "1" at bounding box center [632, 426] width 29 height 25
type input "August 1, 2025"
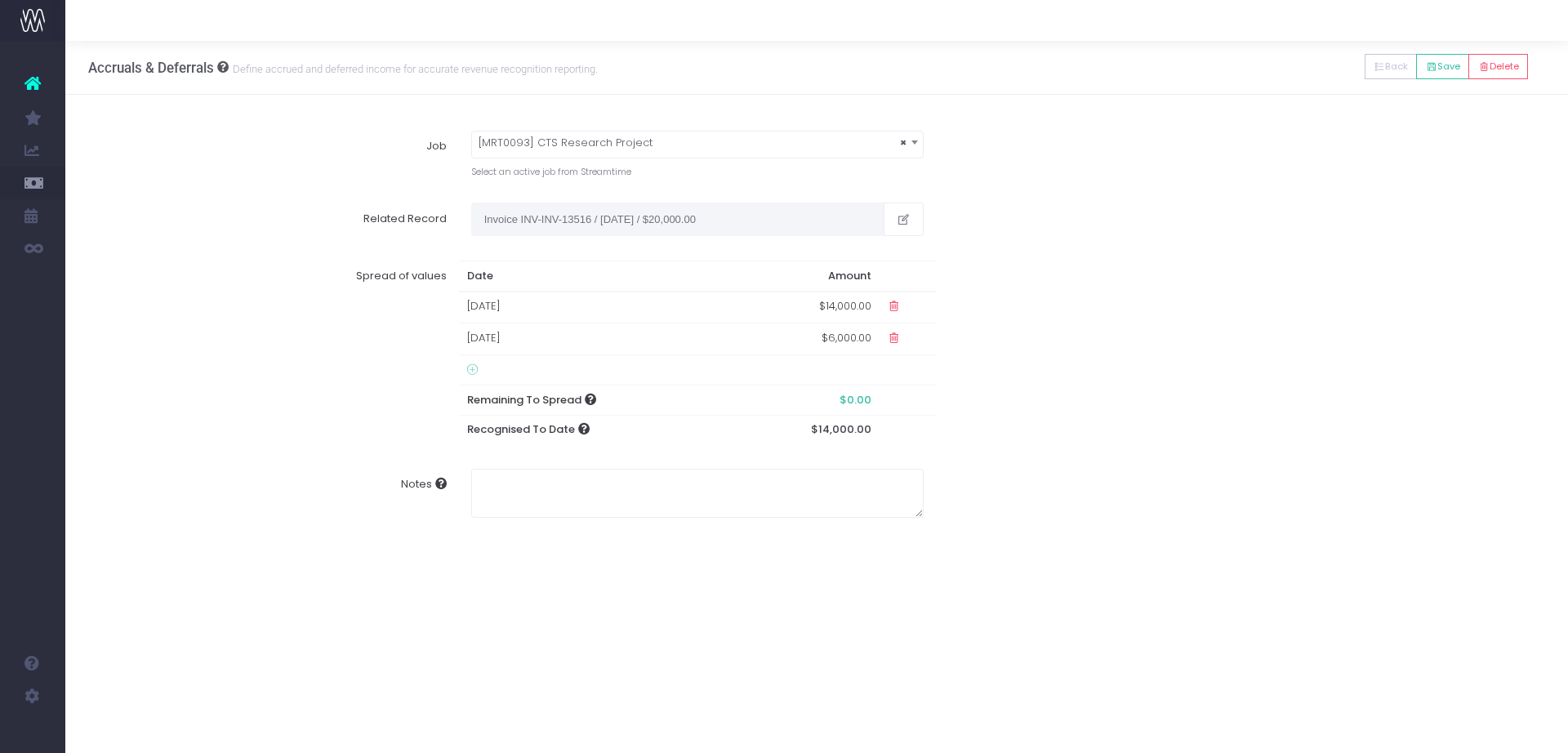
click at [825, 303] on td "$14,000.00" at bounding box center [807, 308] width 145 height 32
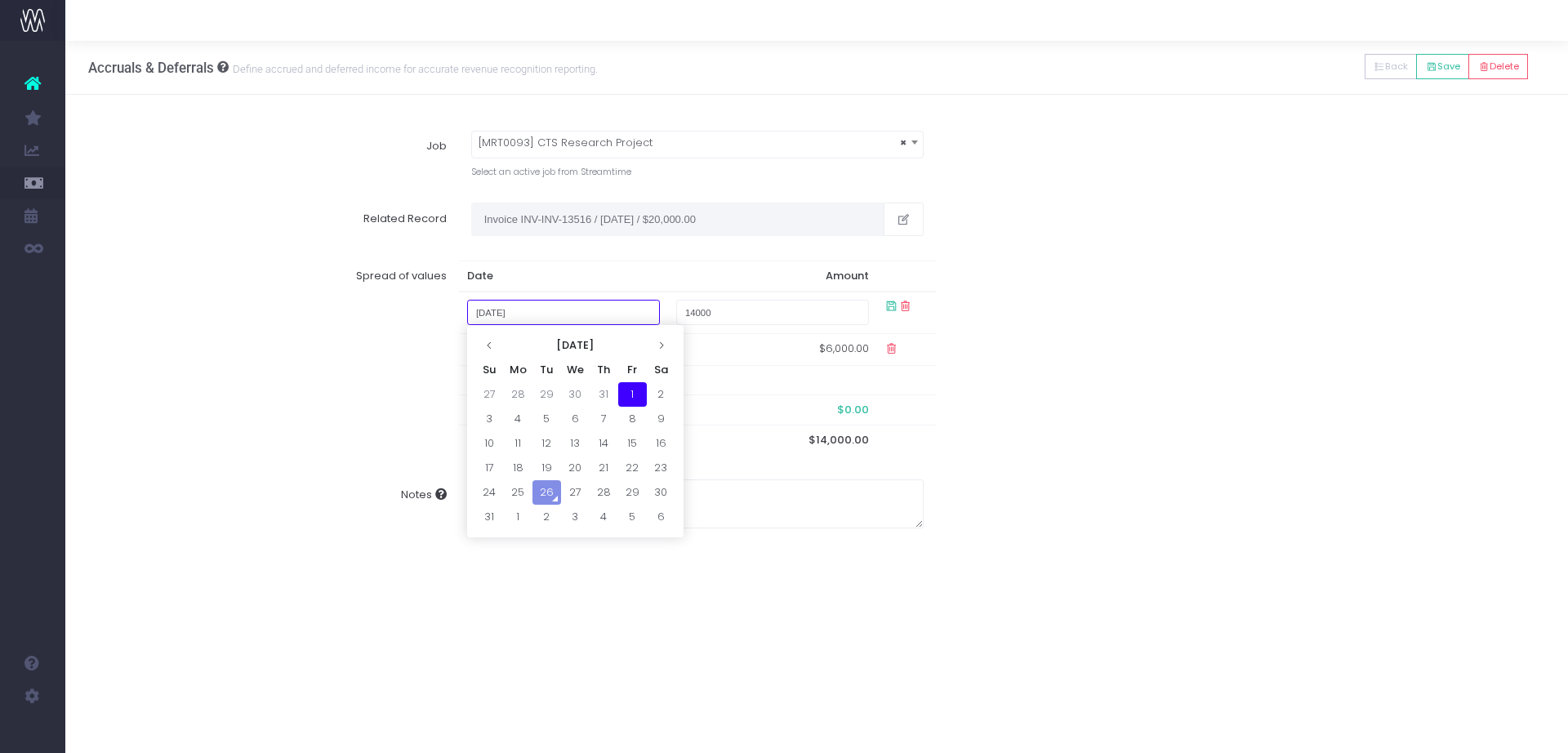
click at [583, 317] on input "August 1, 2025" at bounding box center [564, 312] width 193 height 25
click at [520, 516] on td "1" at bounding box center [518, 517] width 29 height 25
type input "September 1, 2025"
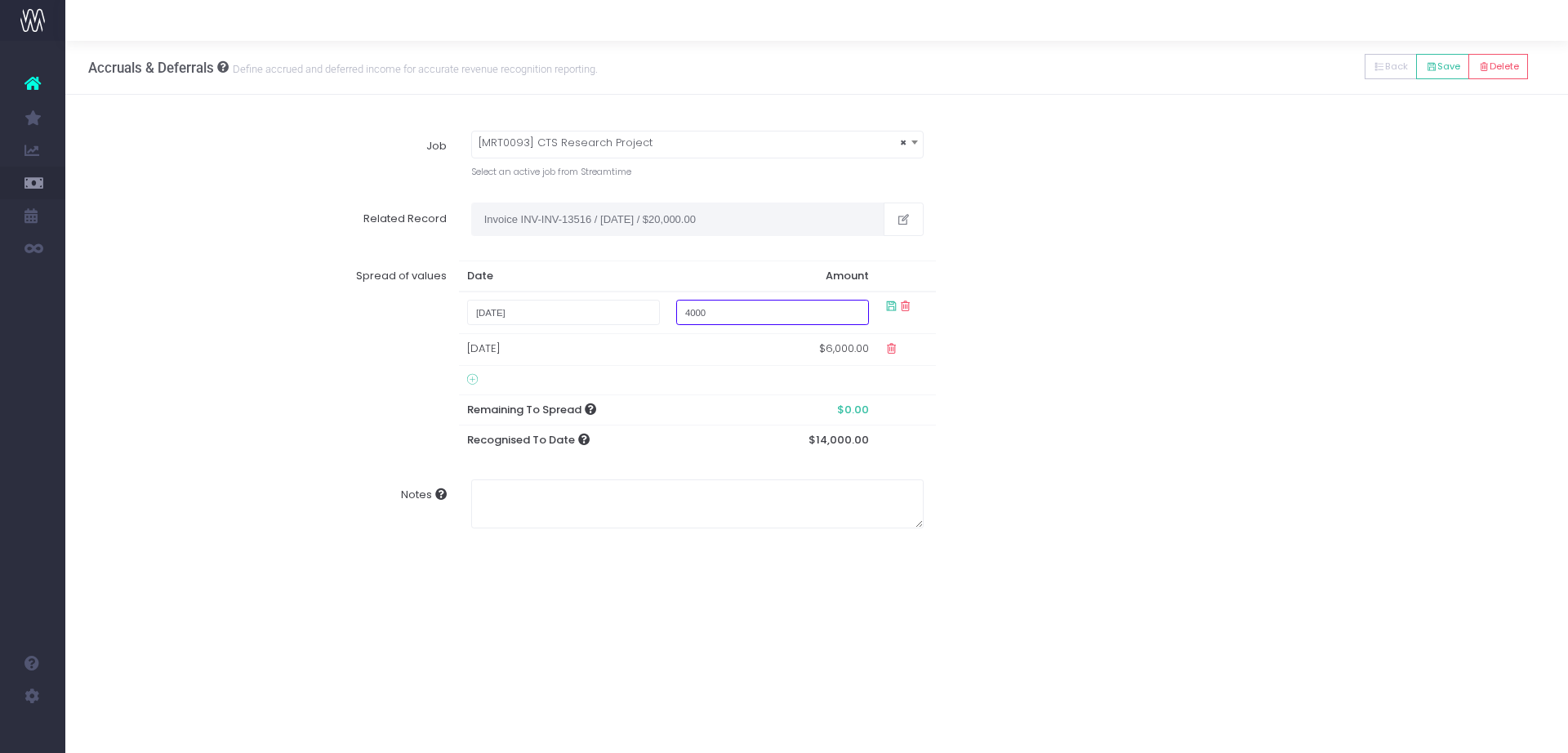
type input "4000"
click at [887, 305] on icon at bounding box center [891, 306] width 14 height 14
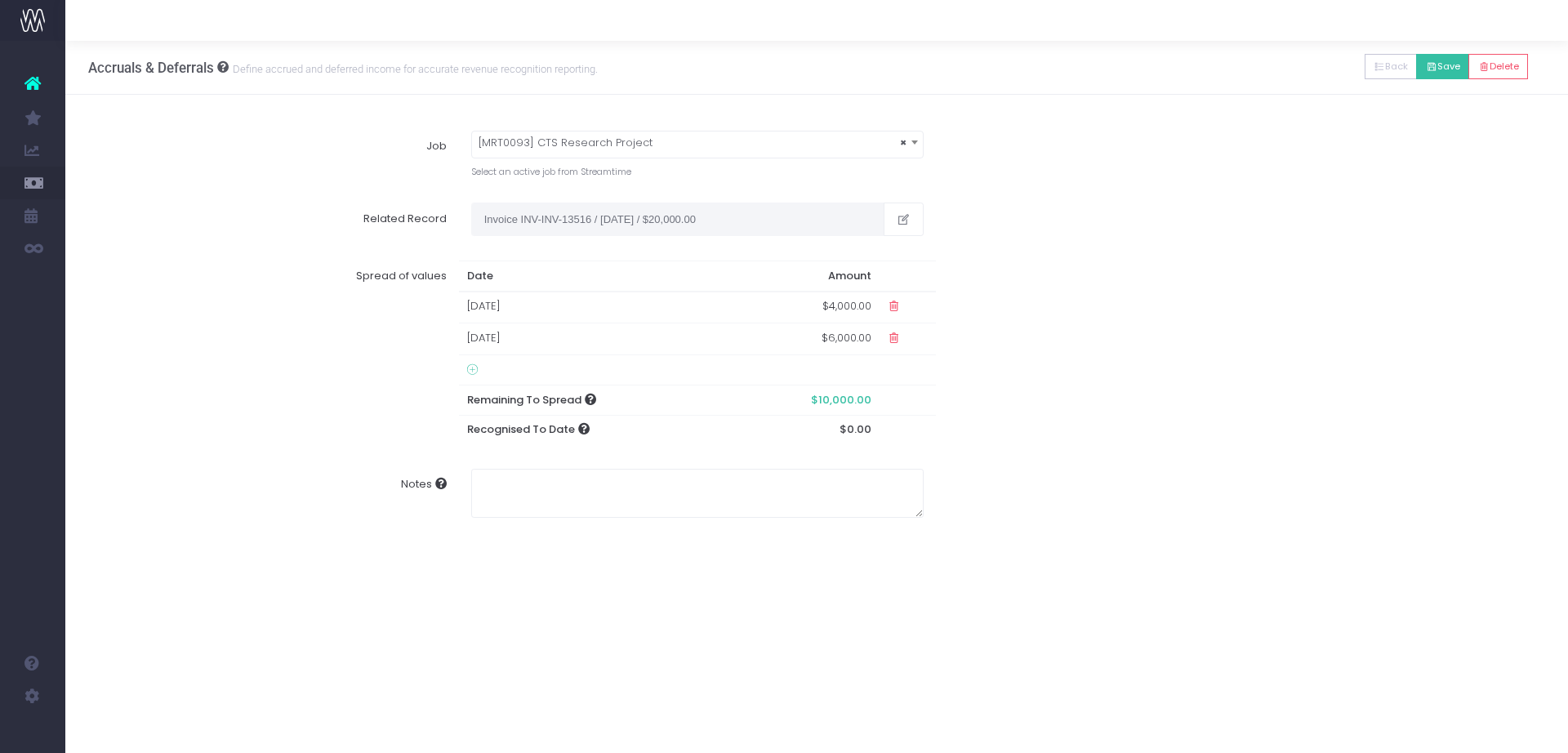
click at [1449, 62] on button "Save" at bounding box center [1443, 66] width 53 height 25
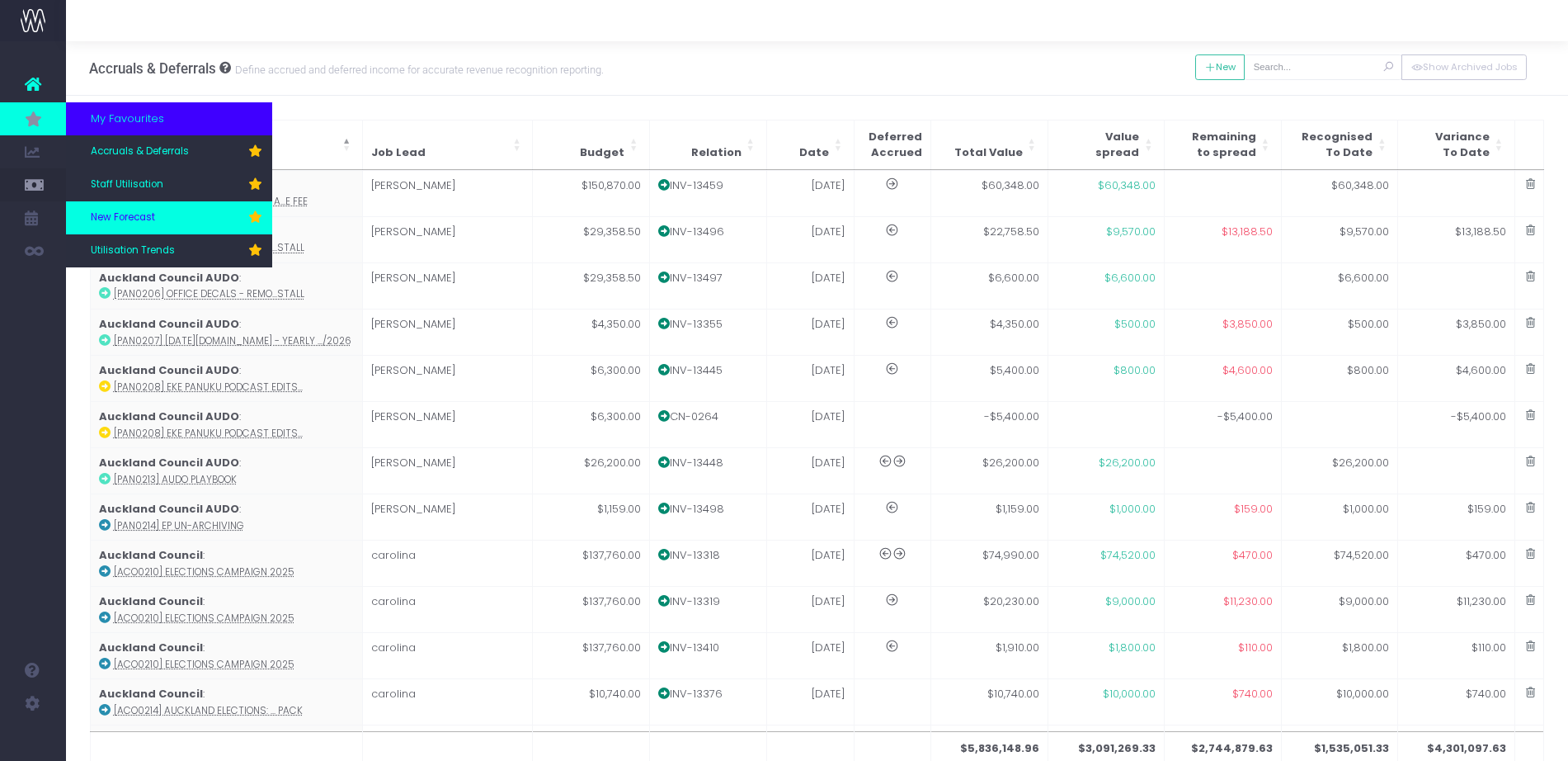
click at [133, 211] on span "New Forecast" at bounding box center [122, 218] width 65 height 15
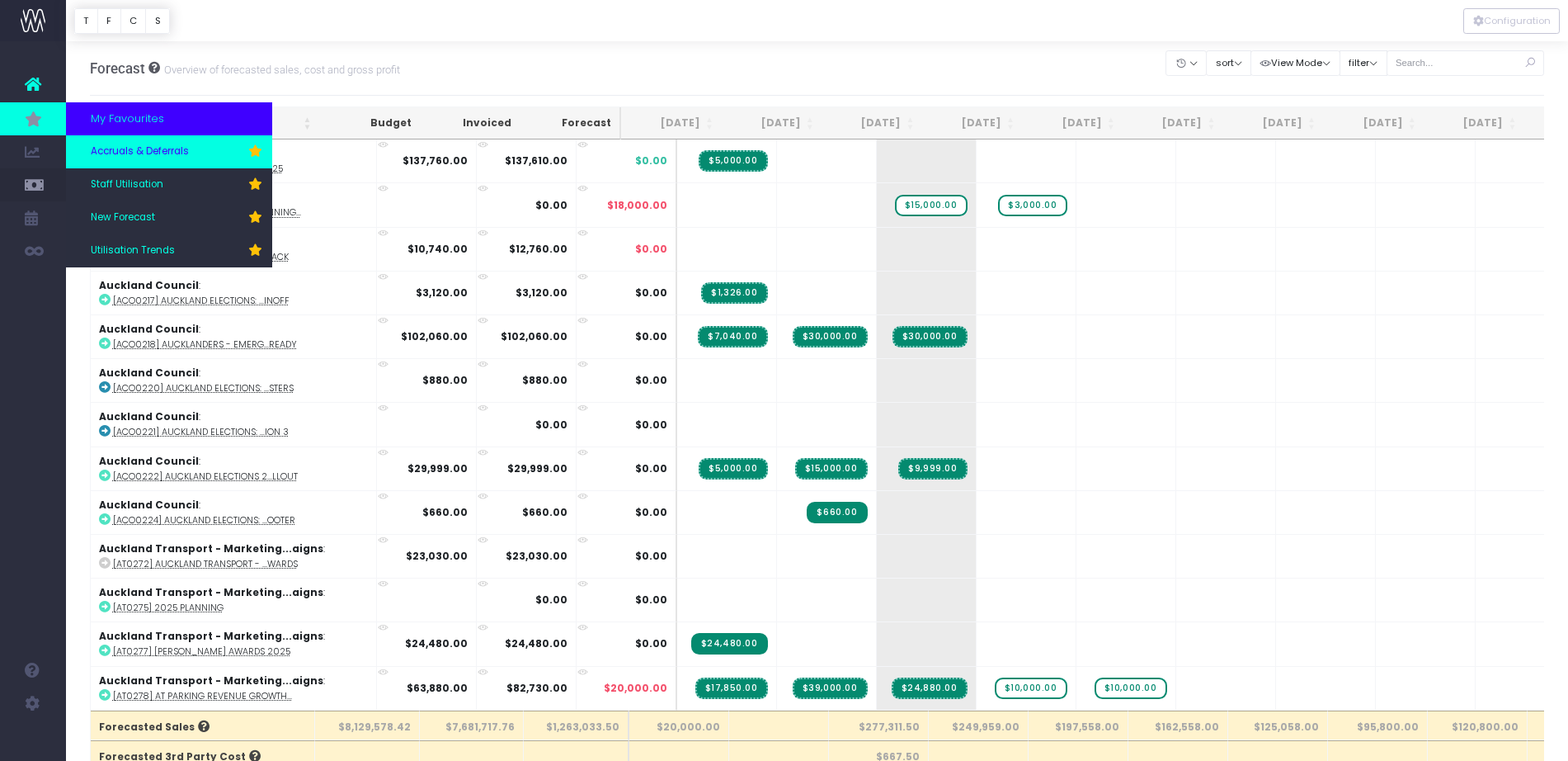
click at [143, 153] on span "Accruals & Deferrals" at bounding box center [139, 151] width 98 height 15
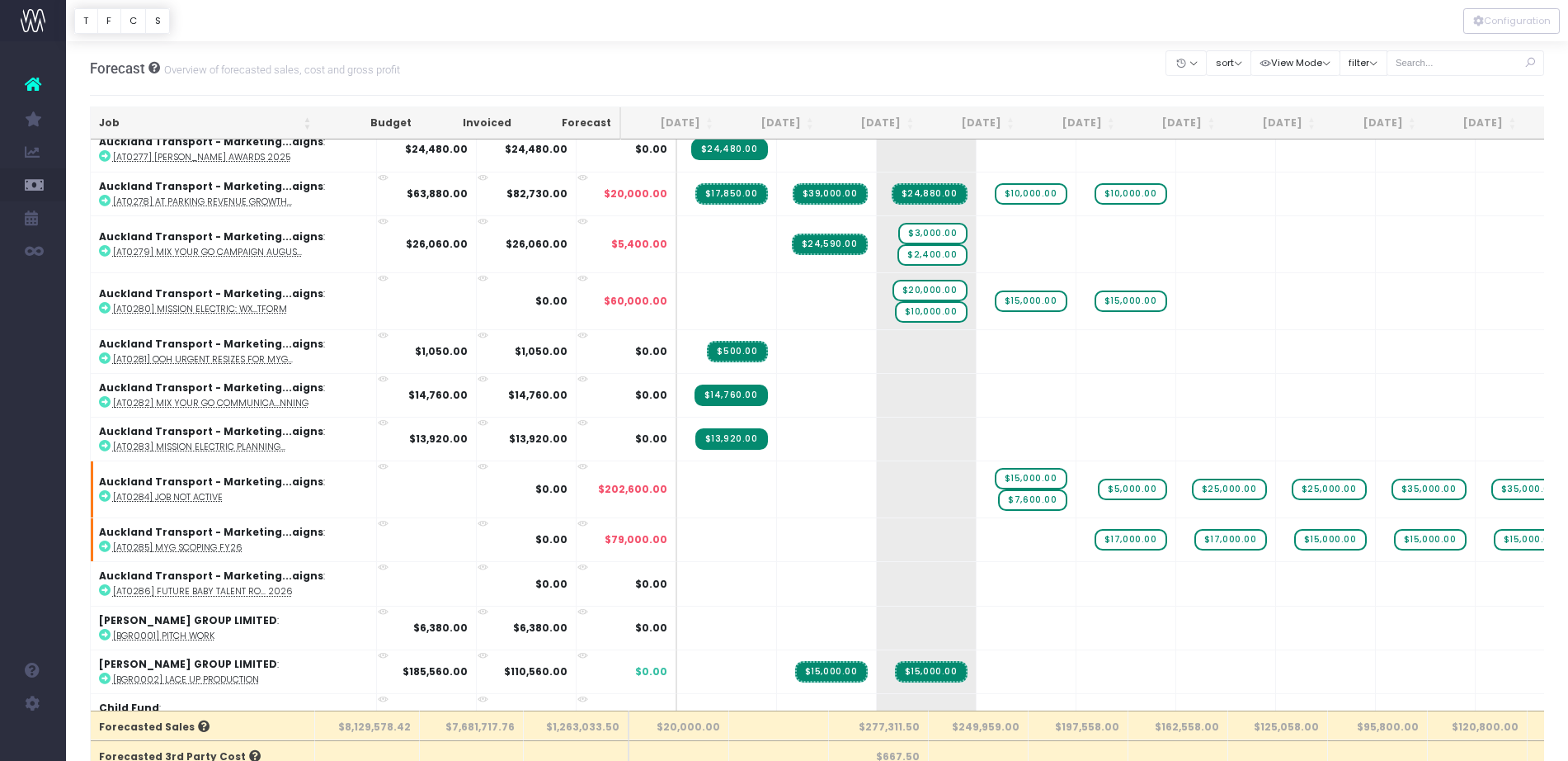
scroll to position [493, 0]
click at [1455, 61] on input "text" at bounding box center [1465, 63] width 158 height 26
type input "mrt"
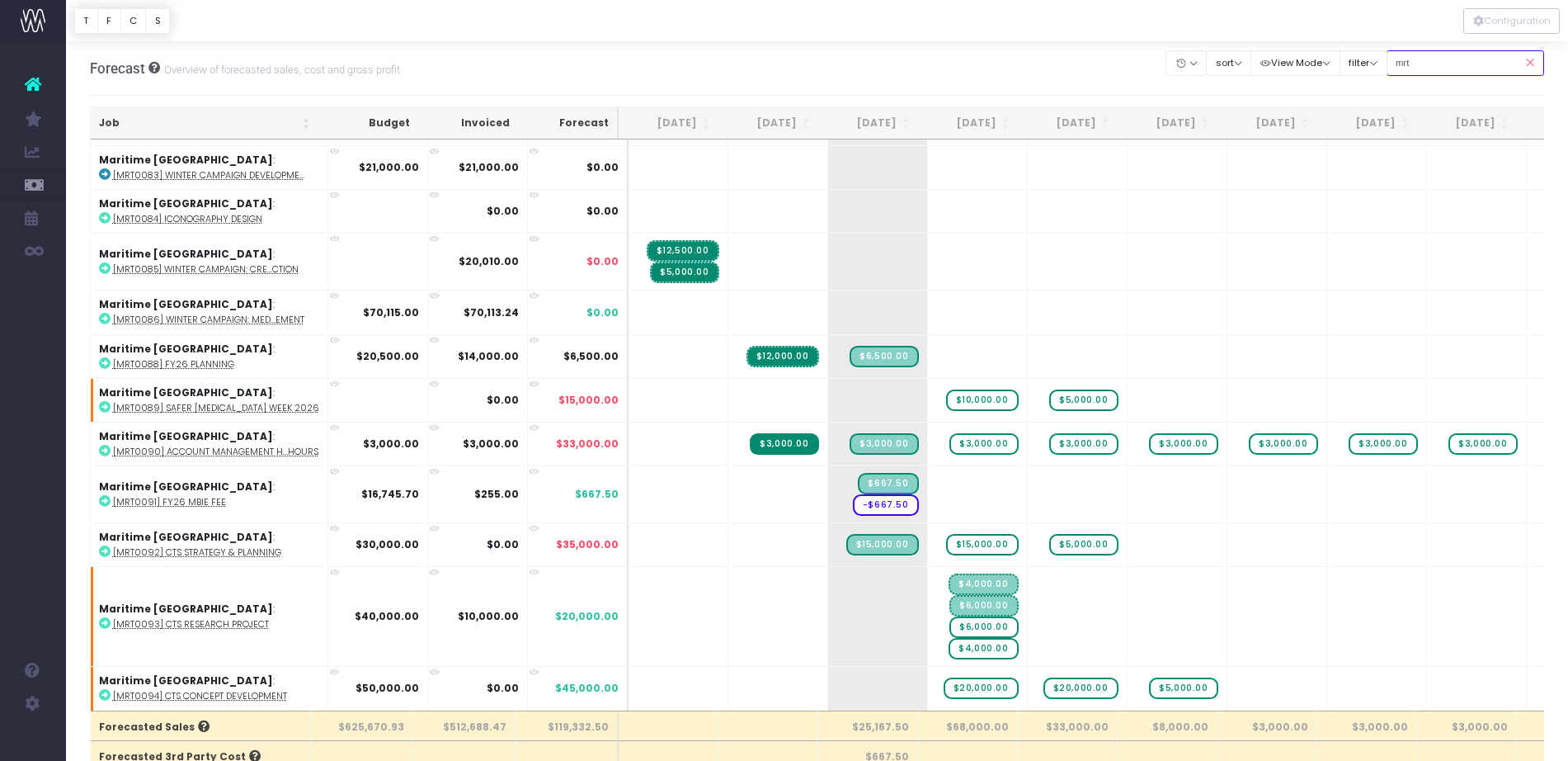
scroll to position [185, 0]
click at [987, 617] on span "$6,000.00" at bounding box center [983, 627] width 68 height 21
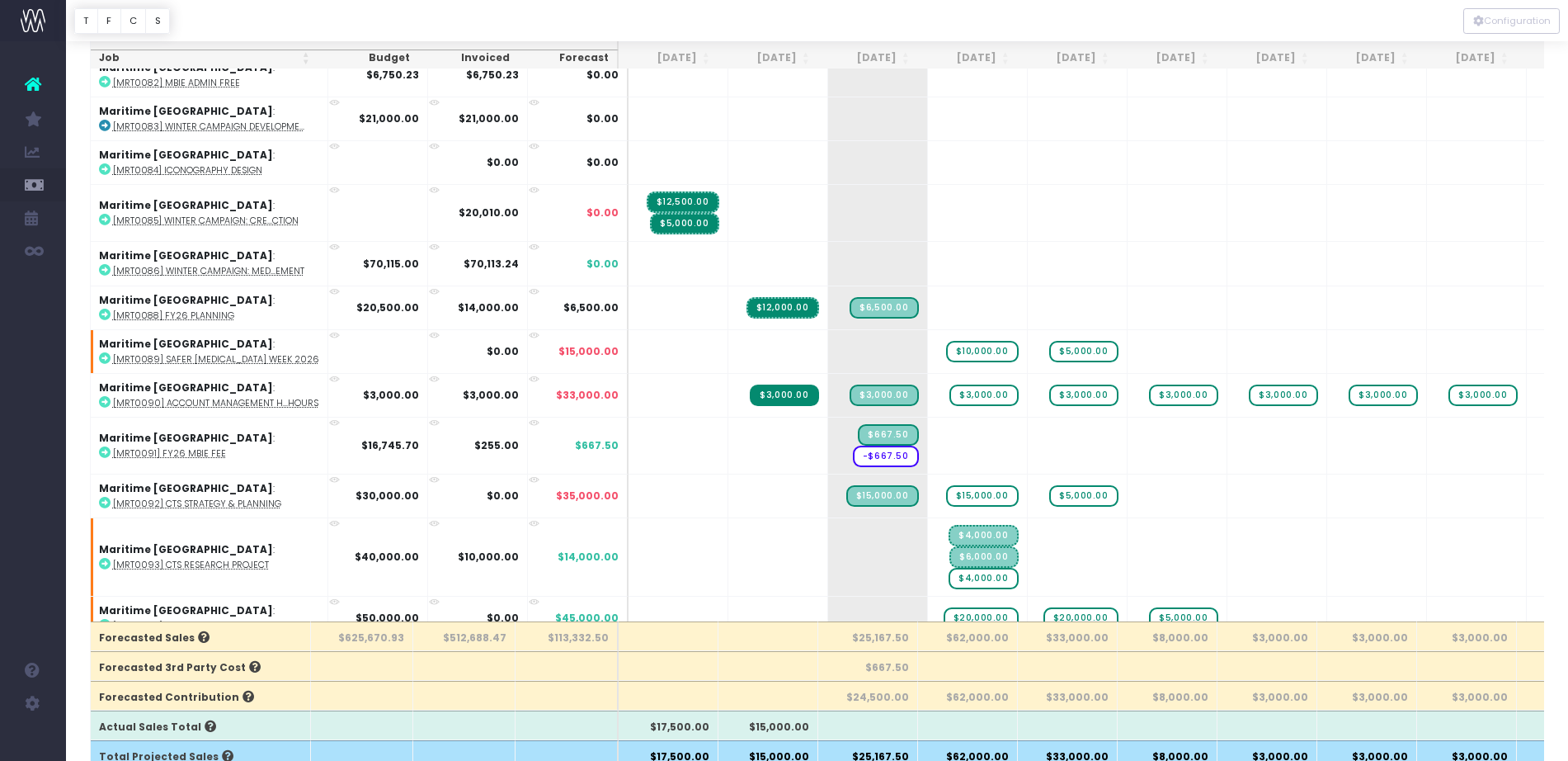
scroll to position [100, 0]
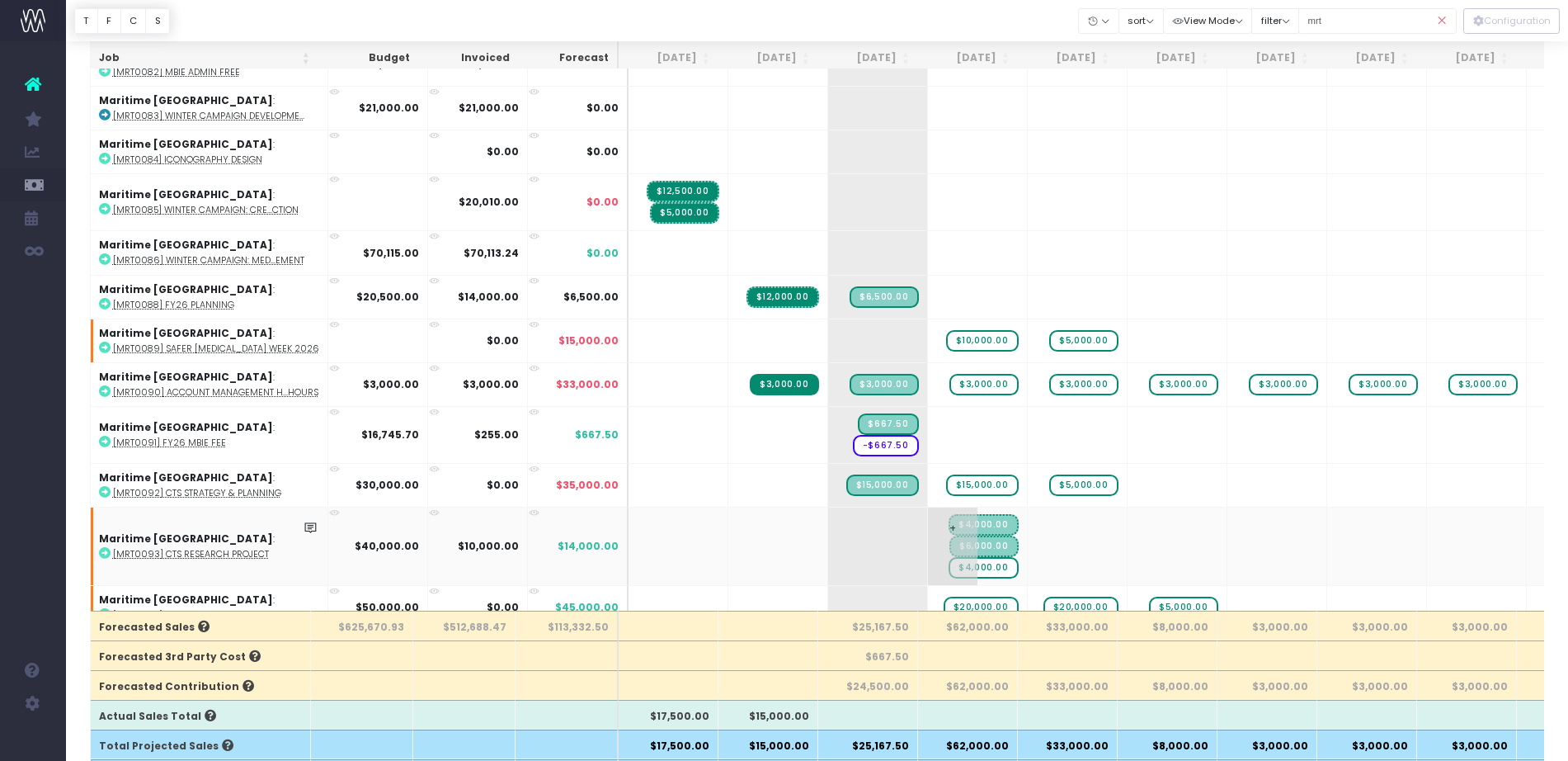
click at [984, 569] on span "$4,000.00" at bounding box center [983, 568] width 69 height 21
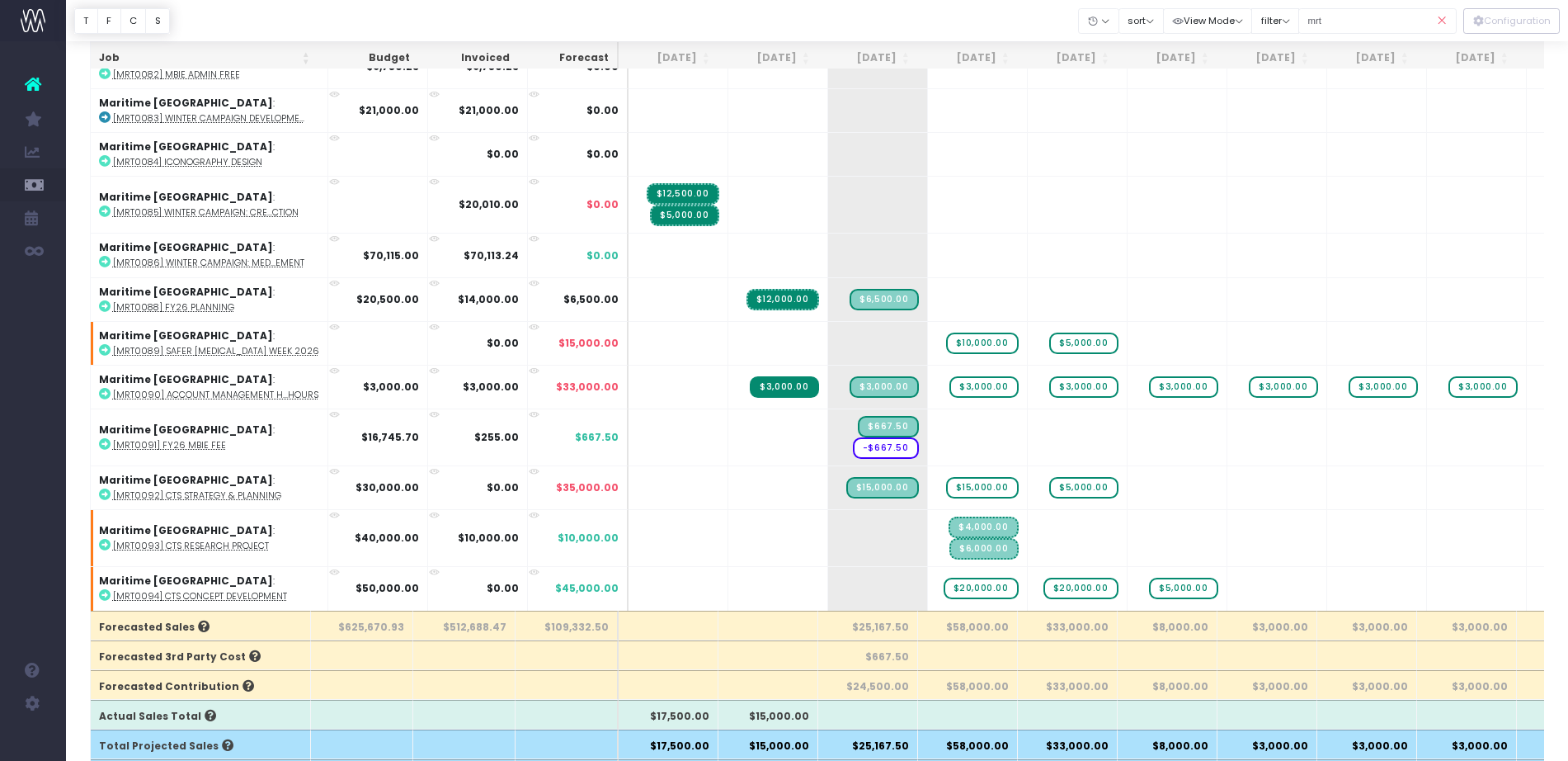
click at [1331, 32] on div "mrt" at bounding box center [1377, 21] width 158 height 34
drag, startPoint x: 1331, startPoint y: 32, endPoint x: 1294, endPoint y: 25, distance: 37.7
click at [1294, 25] on div "Clear Filters Hide Jun 2025 Jul 2025 Aug 2025 Sep 2025 Oct 2025 Nov 2025 Dec 20…" at bounding box center [1268, 21] width 378 height 34
type input "LOR"
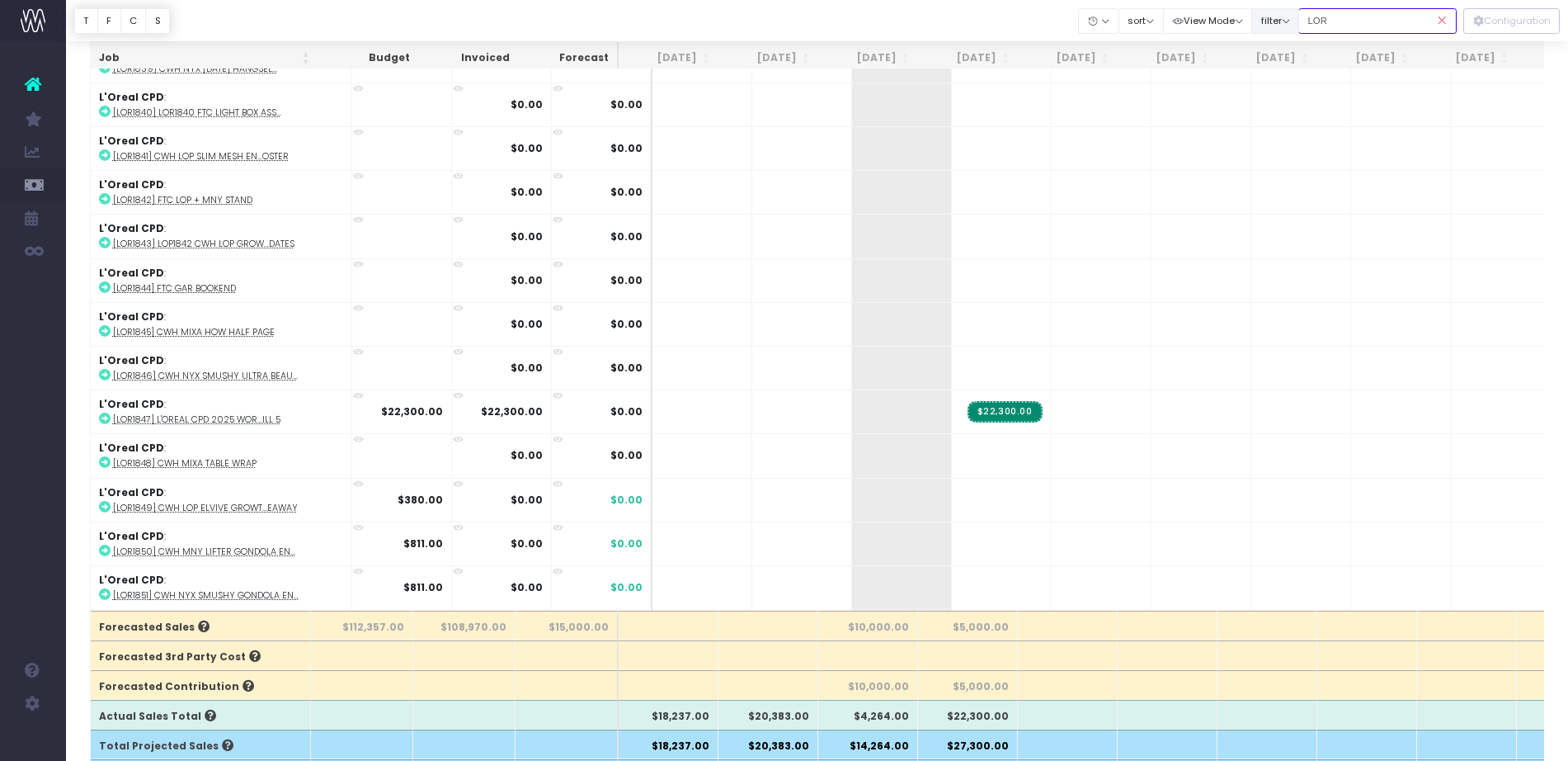
scroll to position [3739, 0]
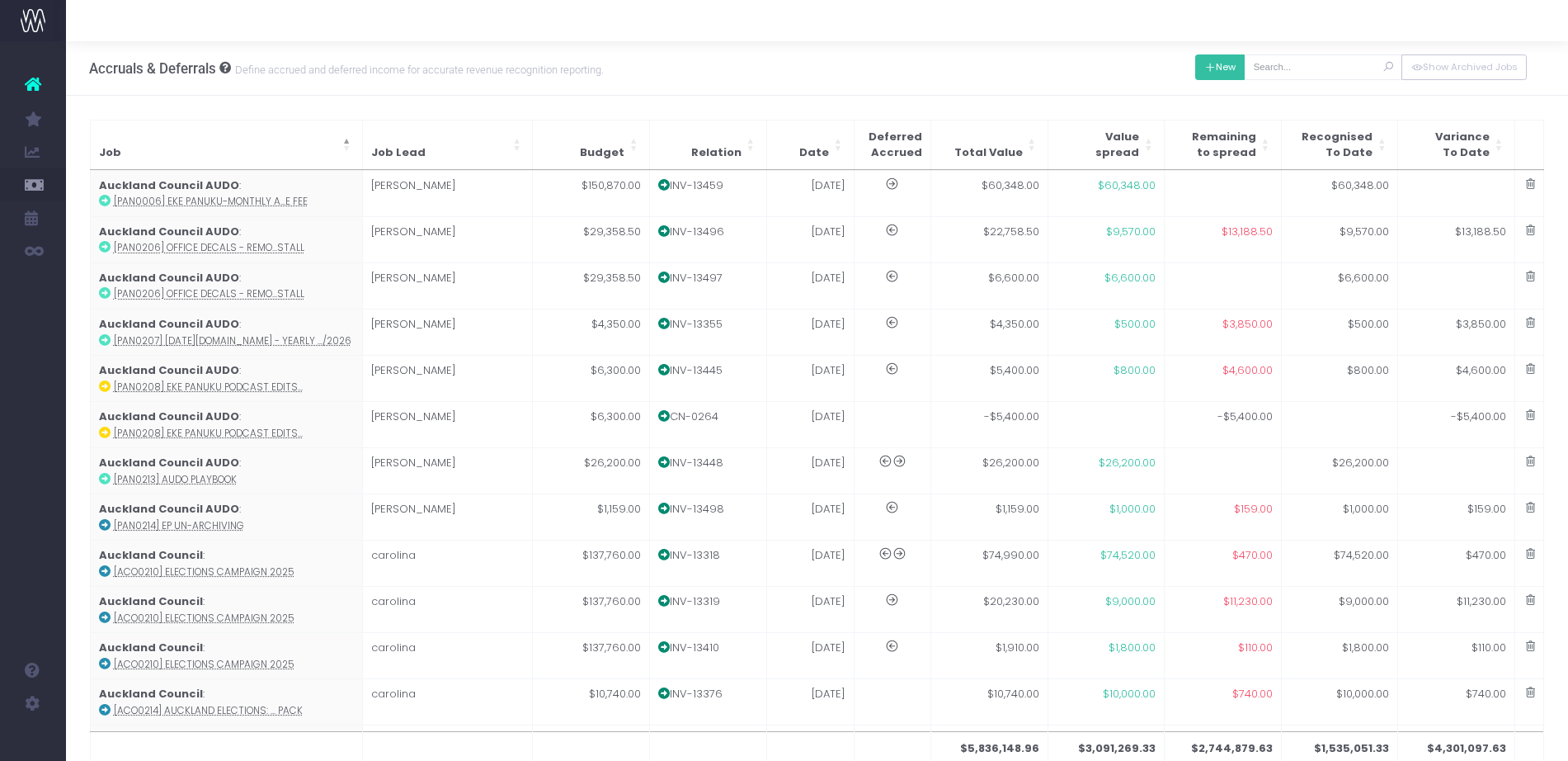
click at [1224, 69] on button "New" at bounding box center [1220, 66] width 50 height 26
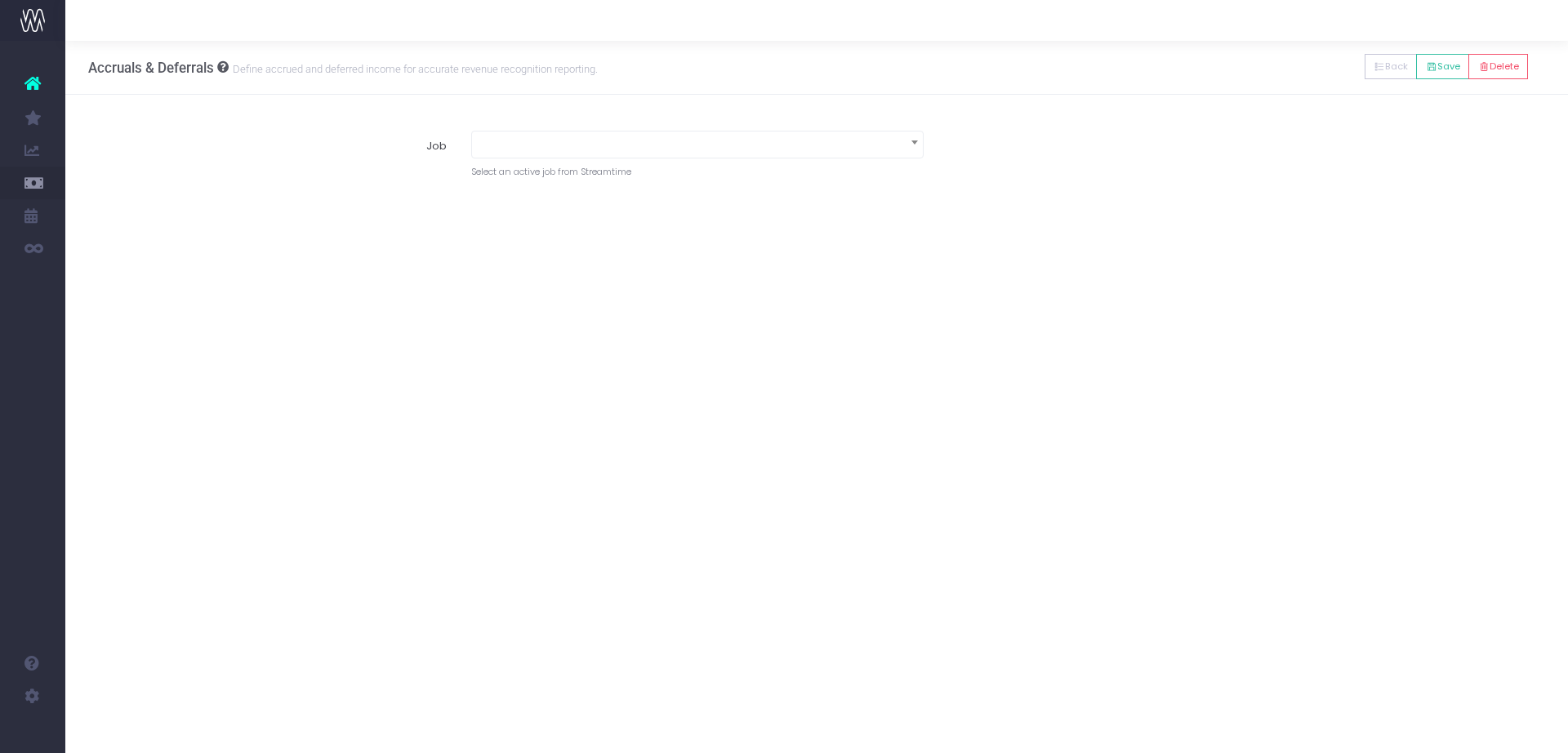
click at [725, 153] on span at bounding box center [698, 143] width 451 height 23
type input "lor"
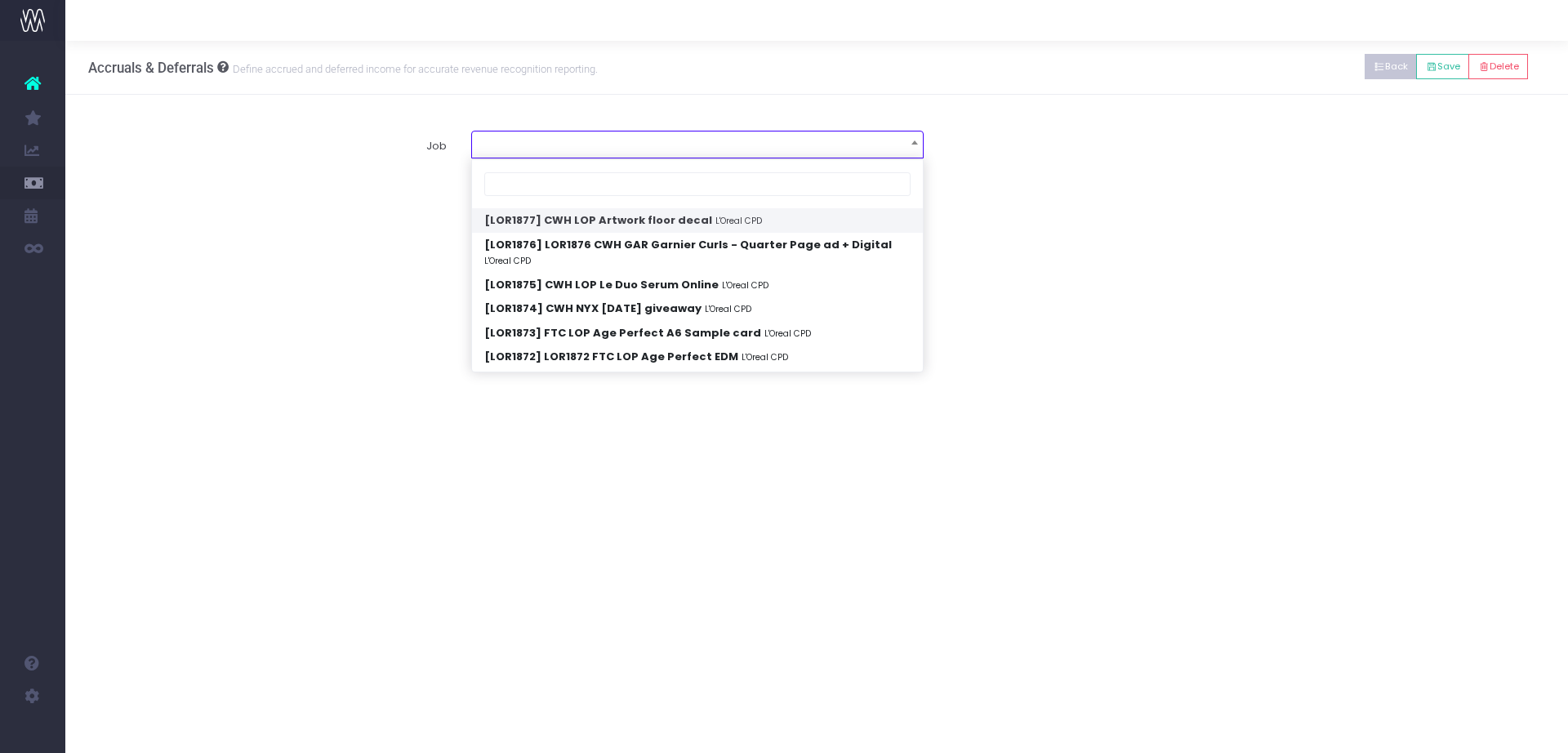
click at [1373, 67] on icon at bounding box center [1379, 67] width 11 height 0
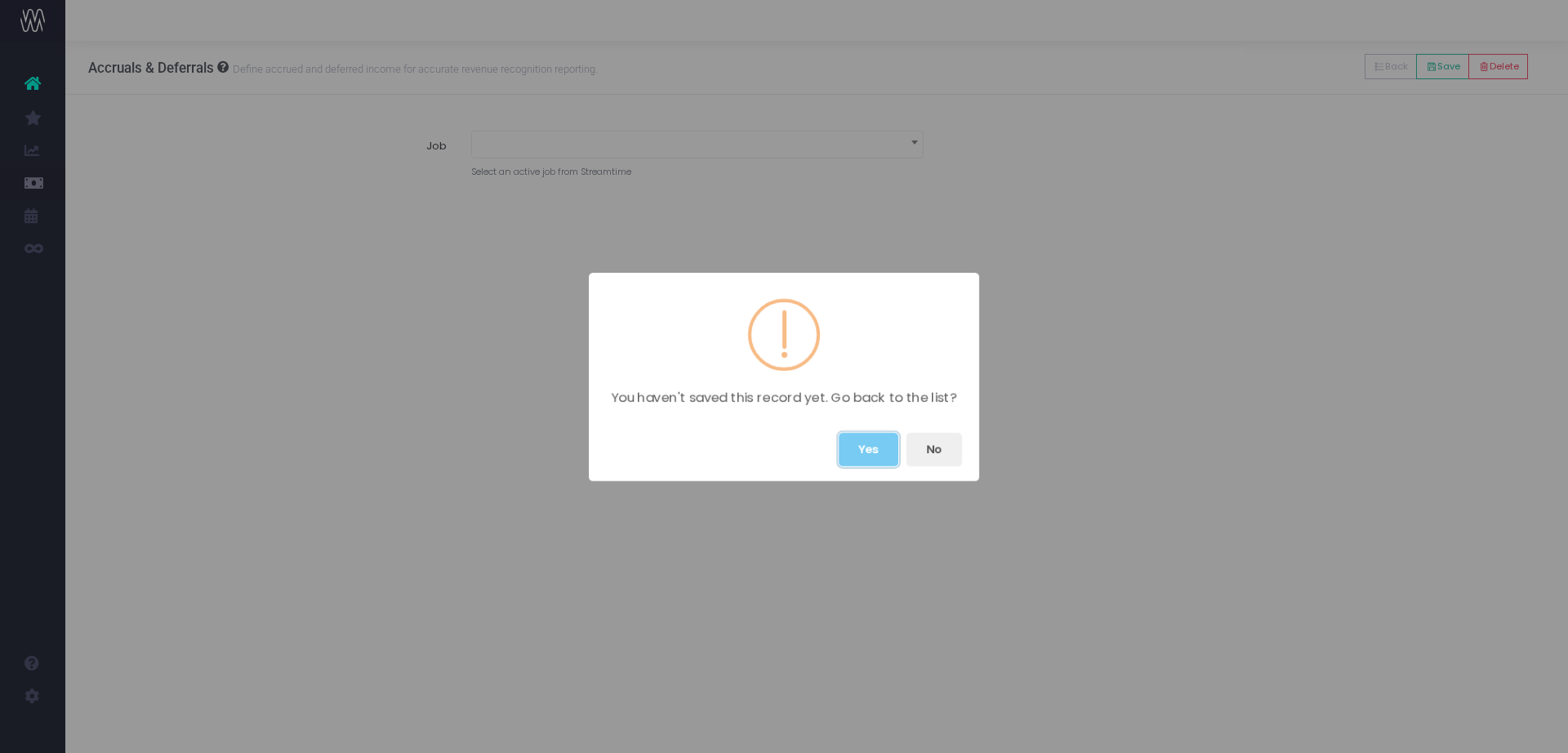
click at [868, 462] on button "Yes" at bounding box center [869, 450] width 60 height 33
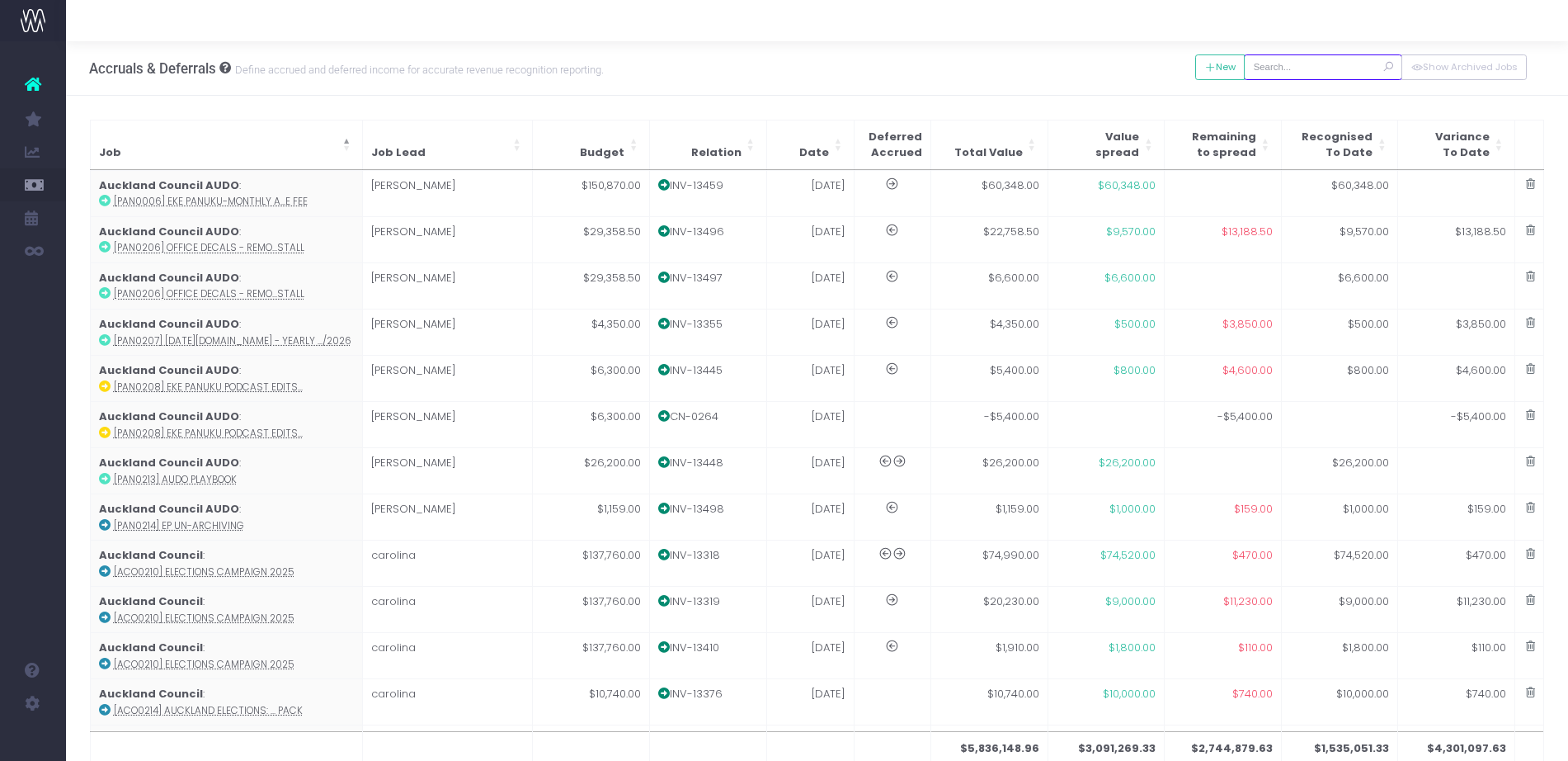
click at [1289, 64] on input "text" at bounding box center [1323, 66] width 158 height 26
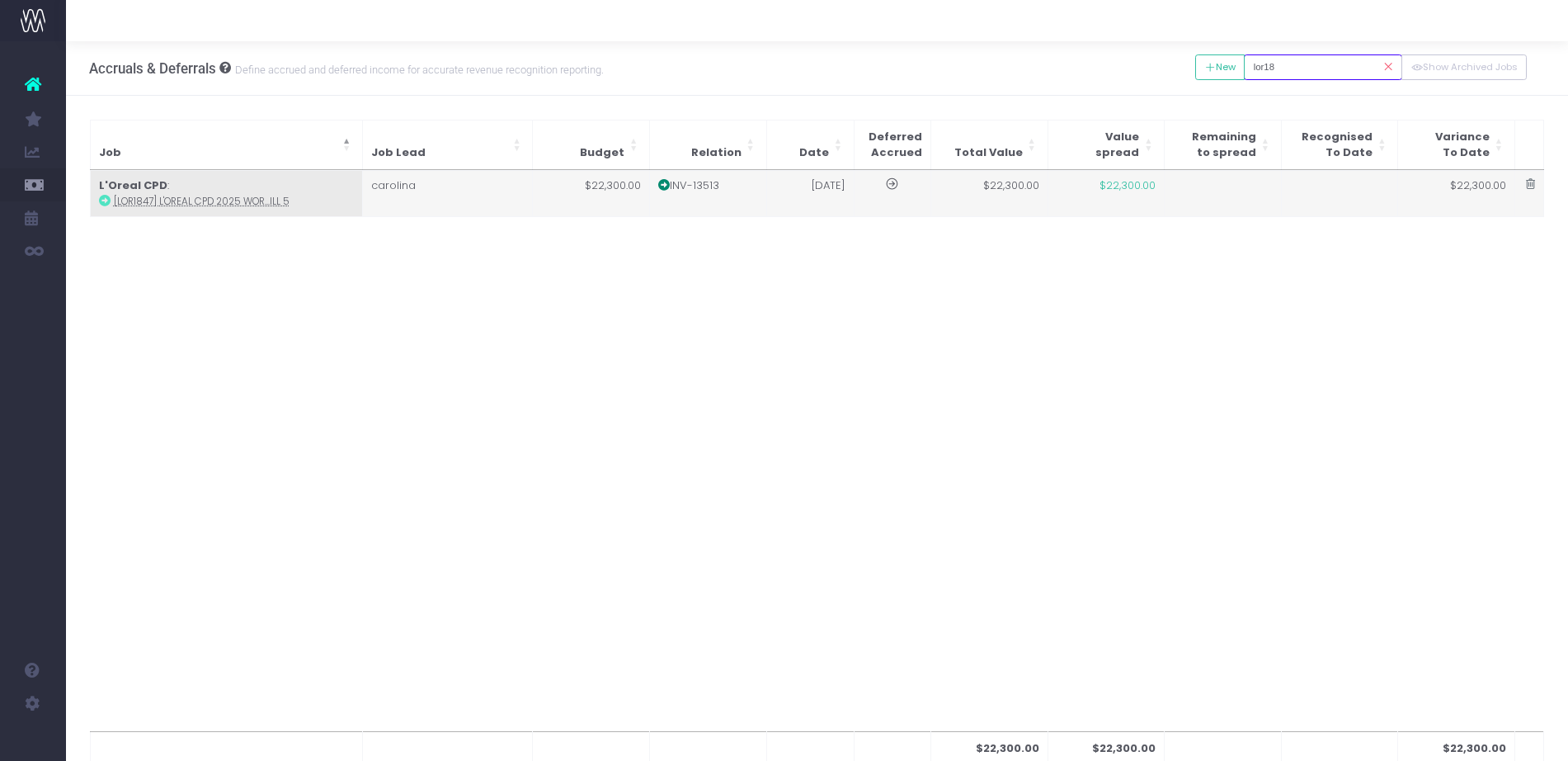
type input "lor18"
click at [401, 186] on td "carolina" at bounding box center [447, 193] width 170 height 45
type input "[LOR1847] L'Oreal CPD 2025 Work prebill 5"
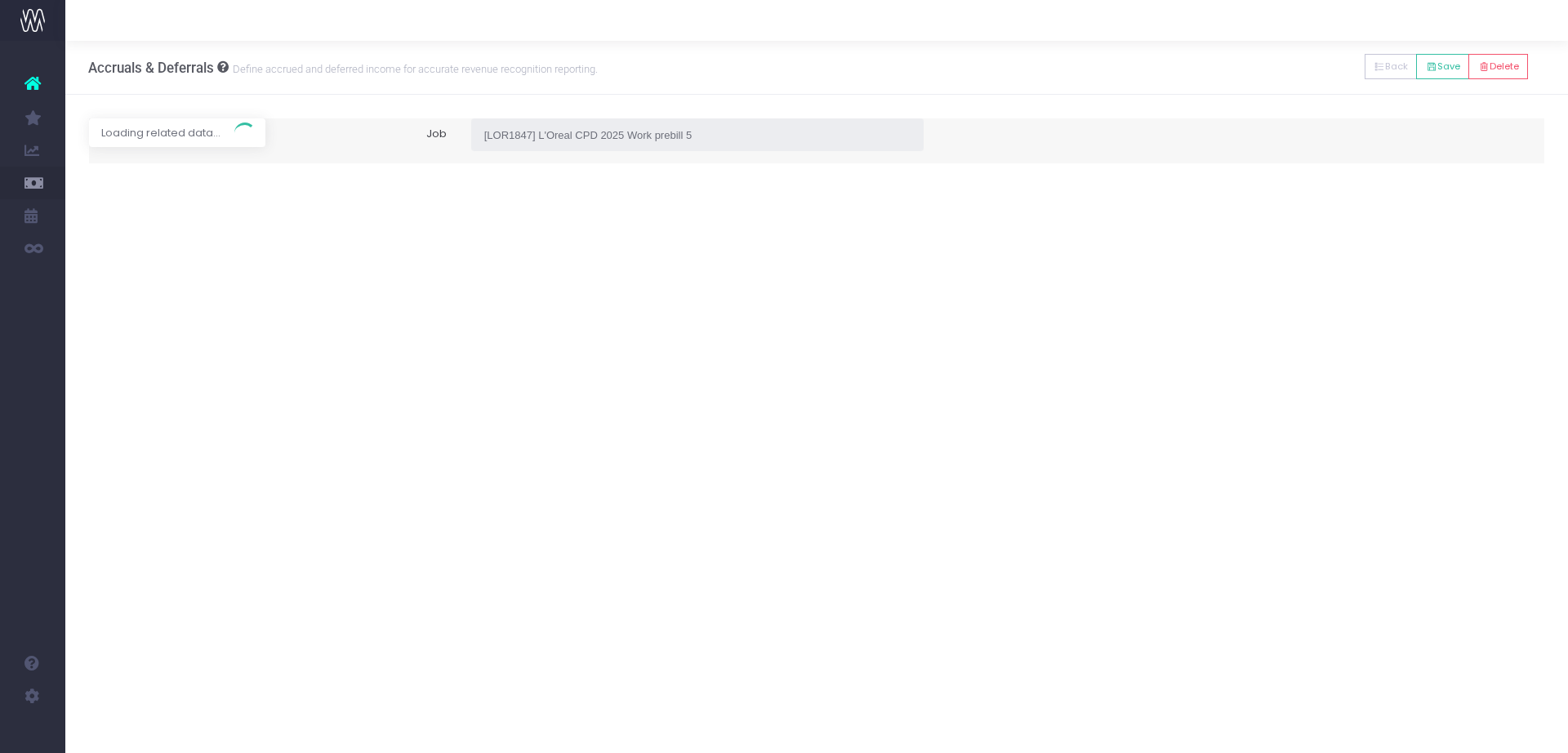
type input "Invoice INV-13513 / [DATE] / $22,300.00"
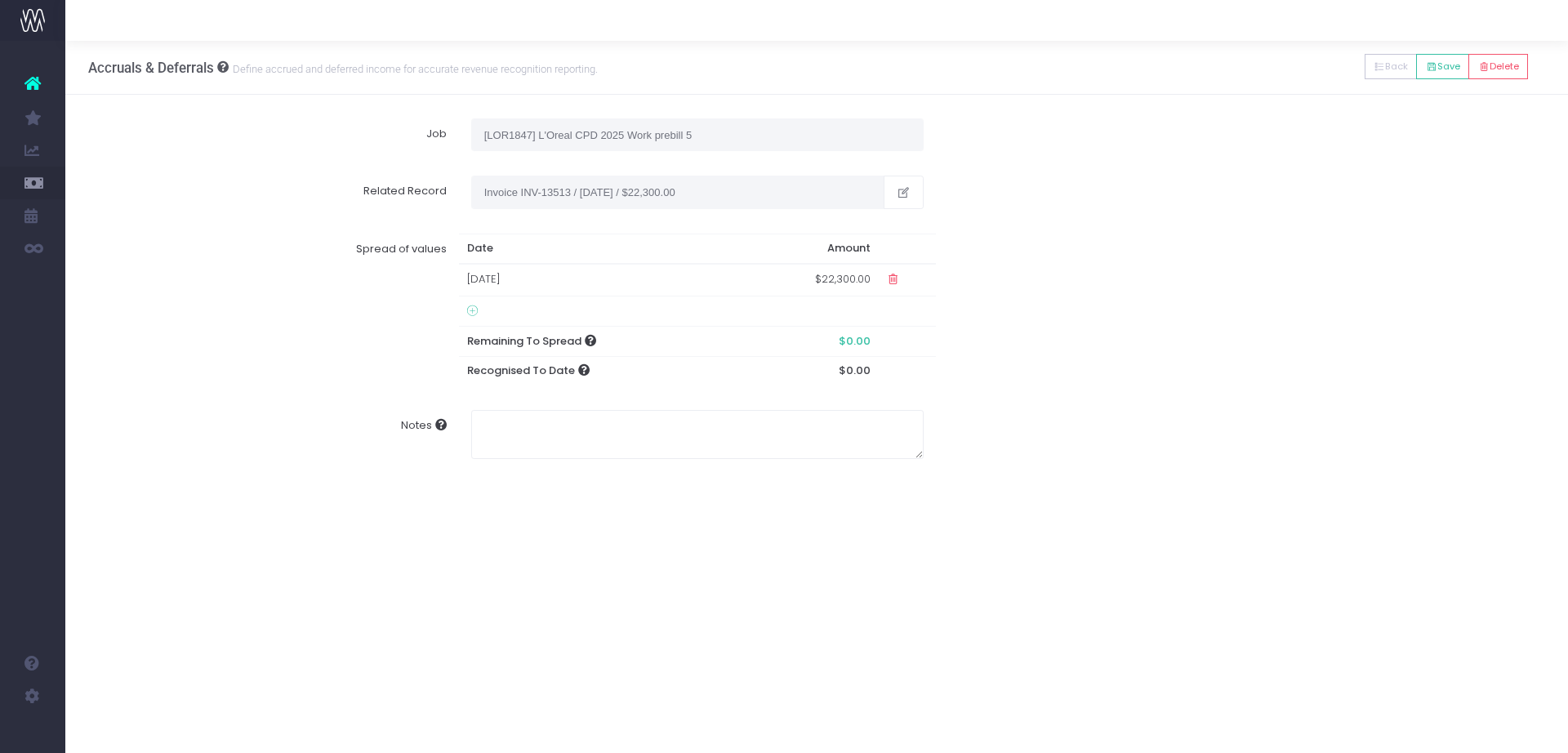
click at [474, 308] on icon at bounding box center [472, 311] width 11 height 13
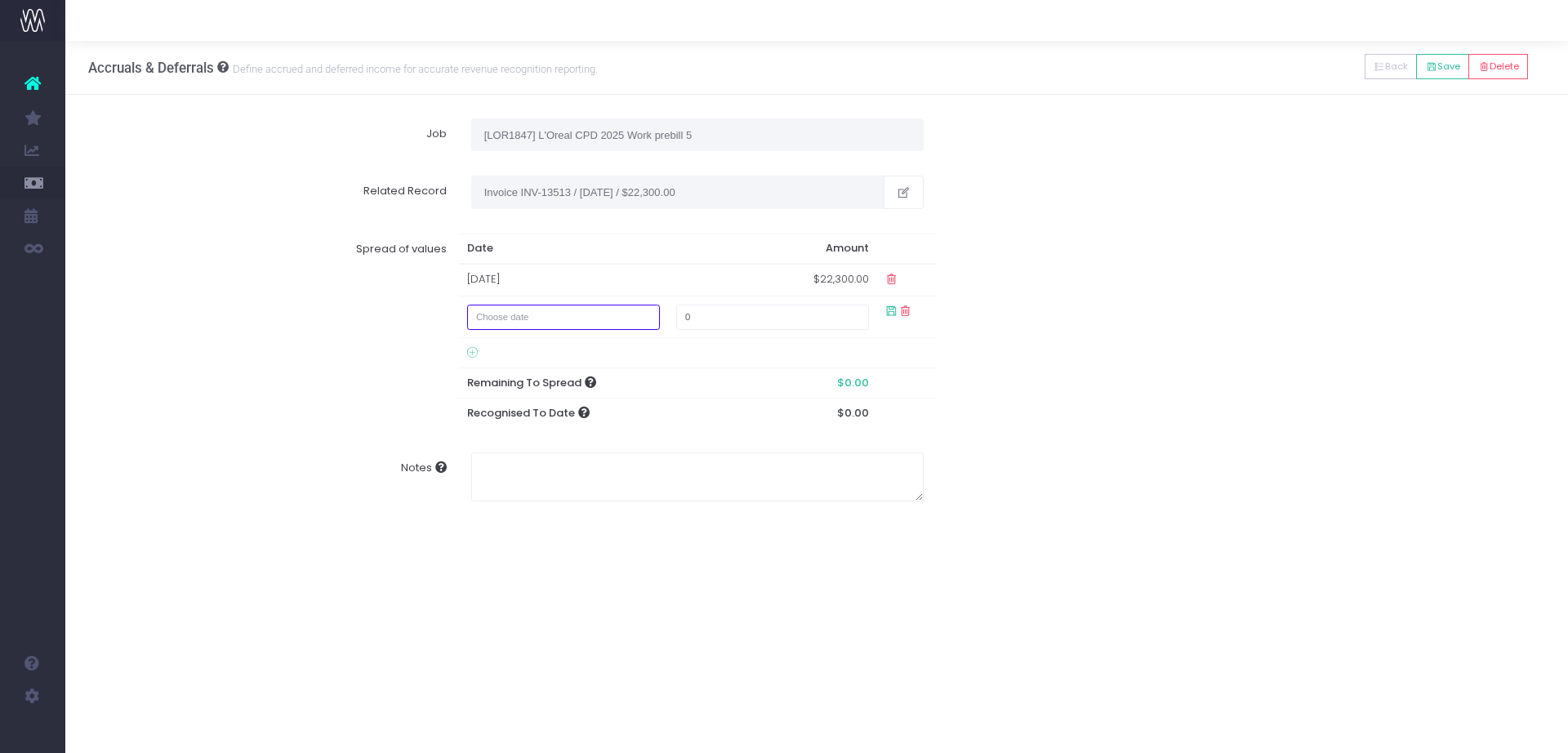
click at [522, 312] on input "text" at bounding box center [564, 317] width 193 height 25
click at [663, 348] on icon at bounding box center [661, 350] width 9 height 9
click at [578, 510] on td "8" at bounding box center [575, 522] width 29 height 25
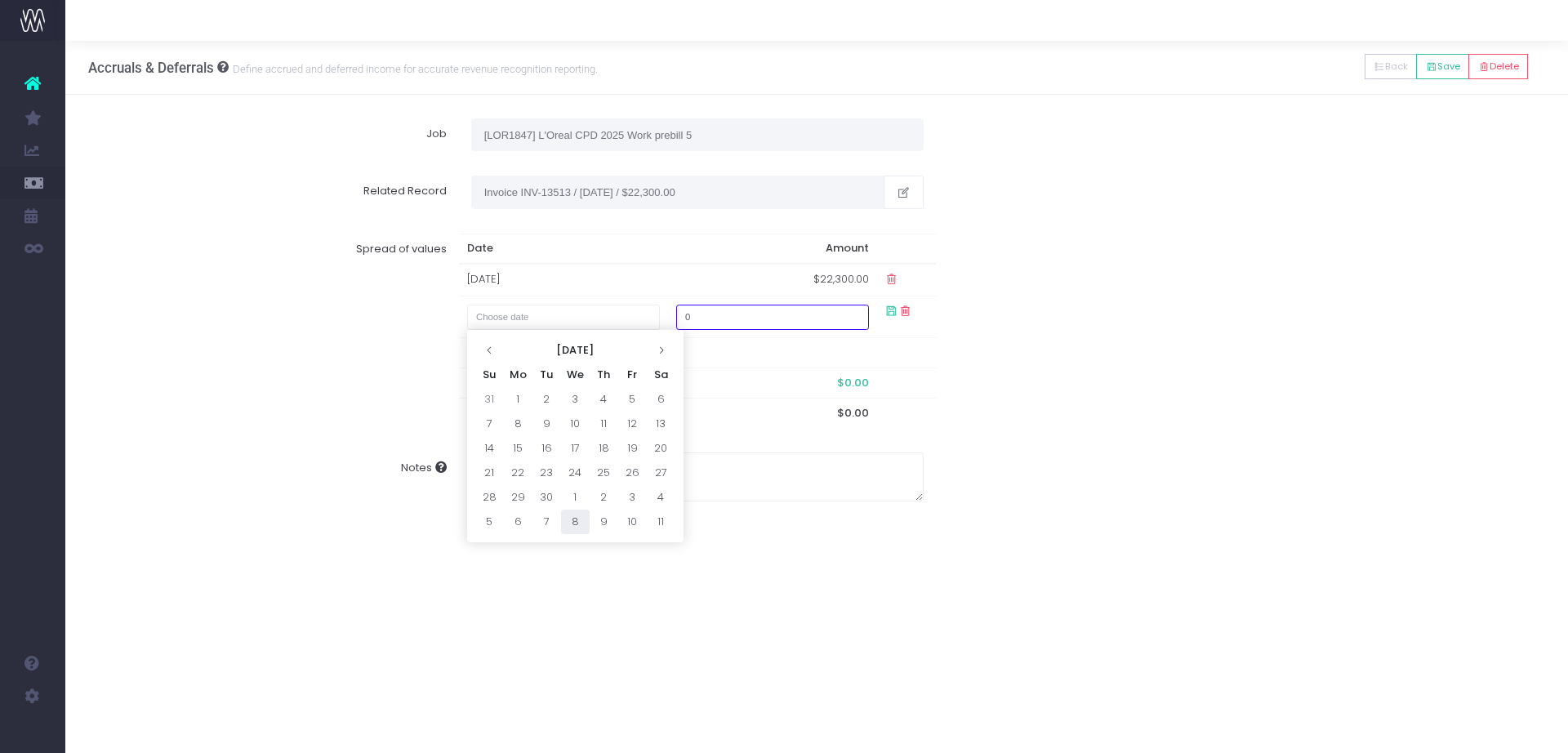
type input "October 8, 2025"
type input "11000"
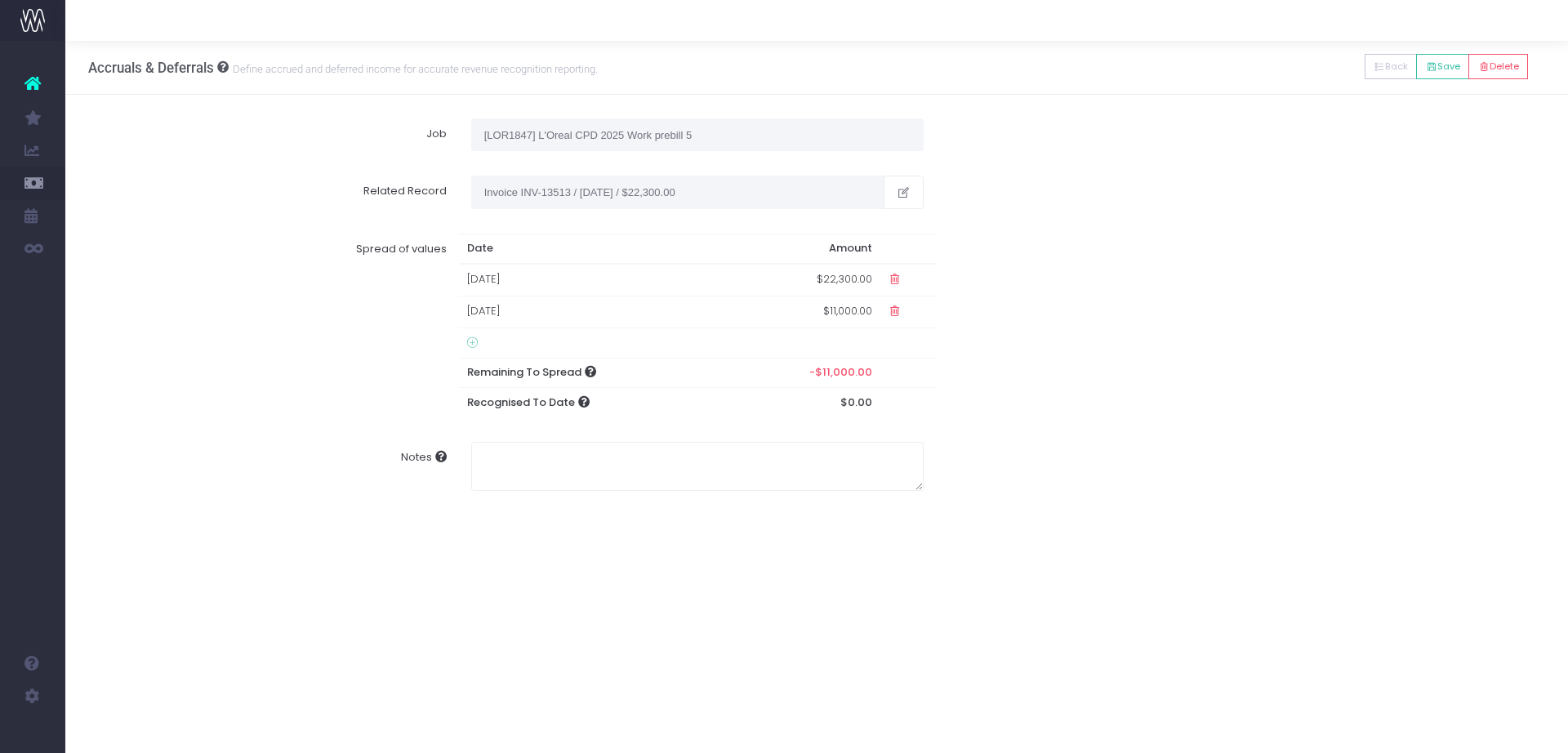
click at [820, 281] on td "$22,300.00" at bounding box center [806, 280] width 149 height 32
type input "11000"
click at [895, 281] on icon at bounding box center [891, 279] width 14 height 14
click at [831, 308] on td "$11,000.00" at bounding box center [811, 312] width 129 height 32
click at [831, 308] on input "11000" at bounding box center [772, 317] width 193 height 25
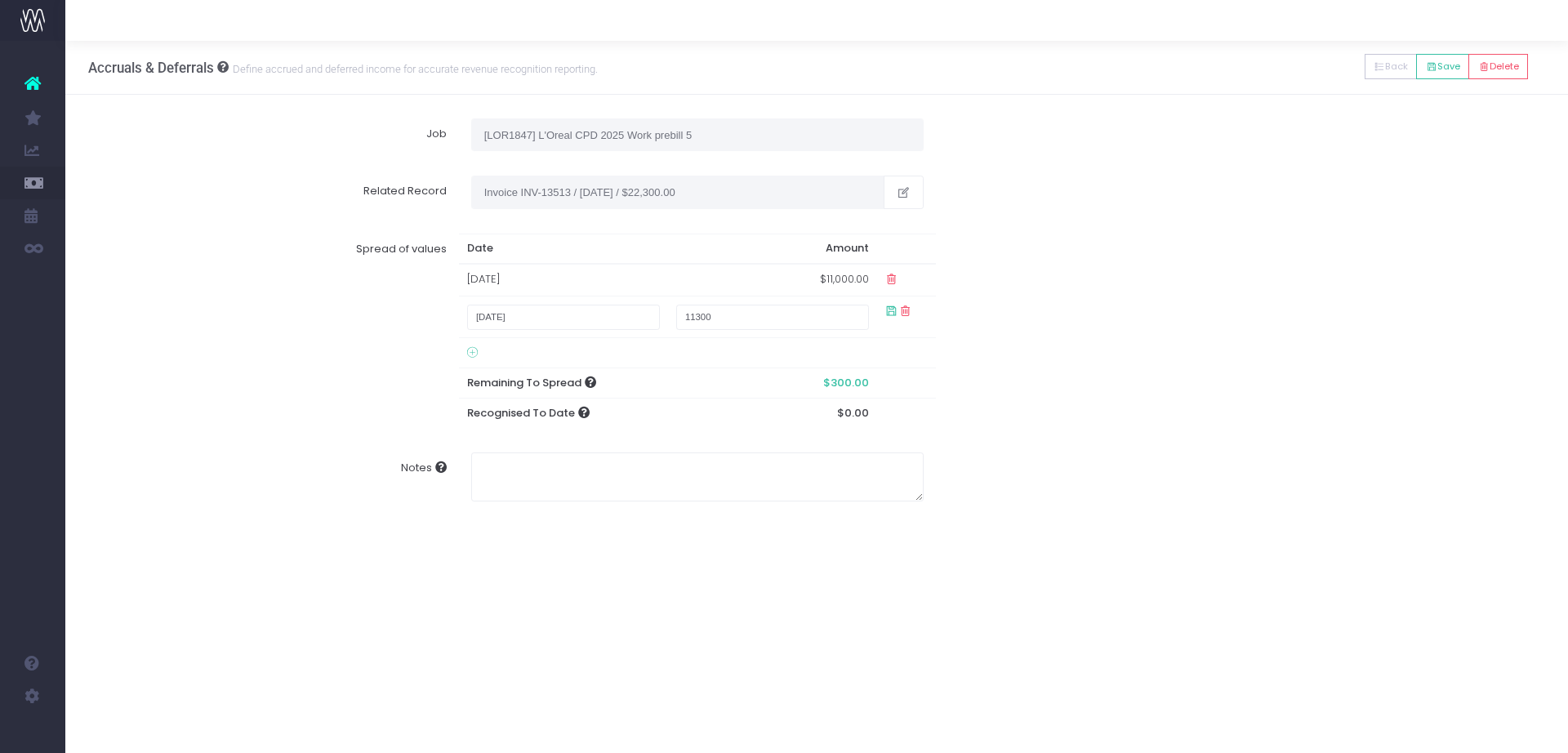
type input "11300"
click at [888, 311] on icon at bounding box center [891, 311] width 14 height 14
click at [1054, 345] on div "Spread of values Date Amount 01 Sep 2025 $11,000.00 08 Oct 2025 $11,300.00 Rema…" at bounding box center [817, 325] width 1480 height 210
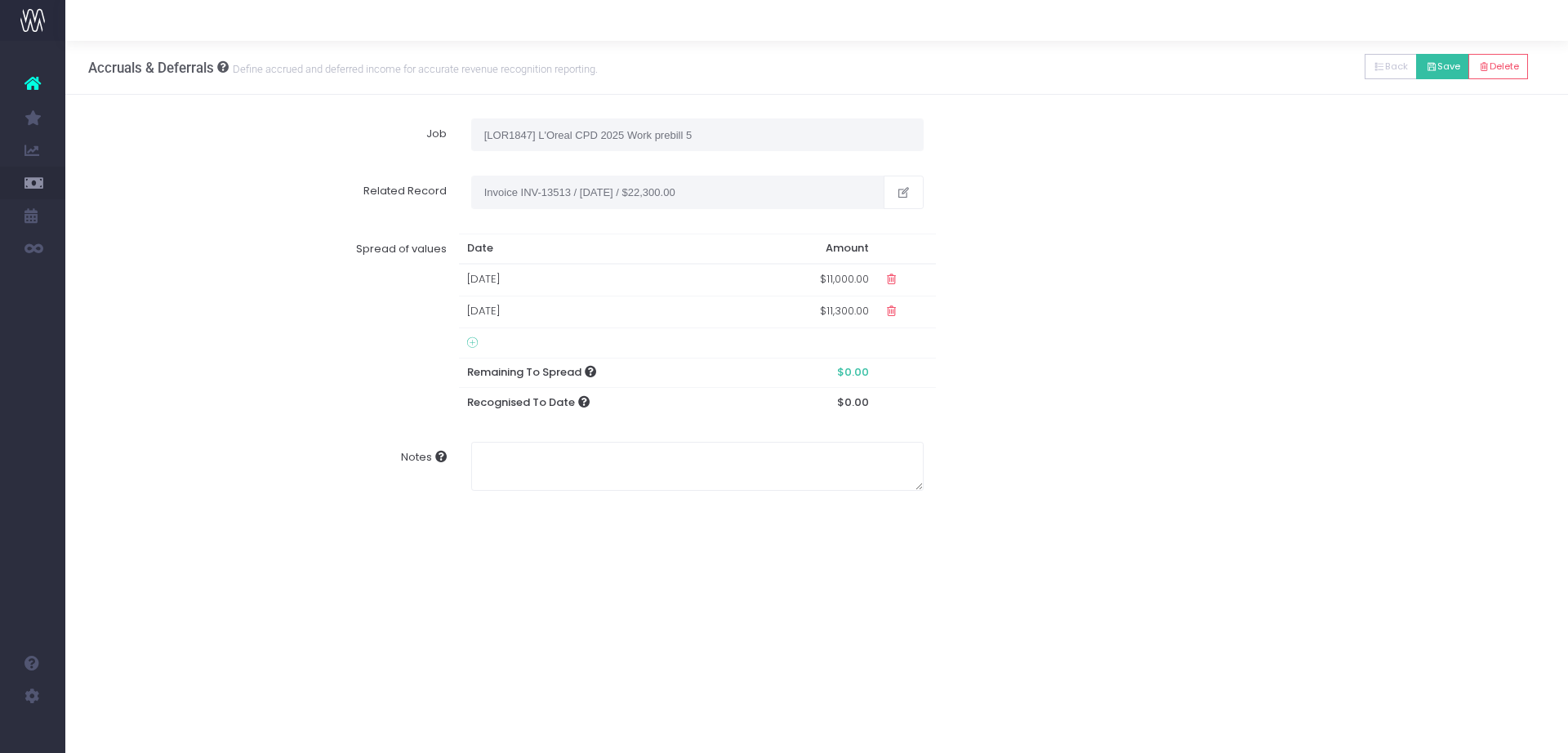
click at [1430, 67] on icon at bounding box center [1431, 67] width 11 height 0
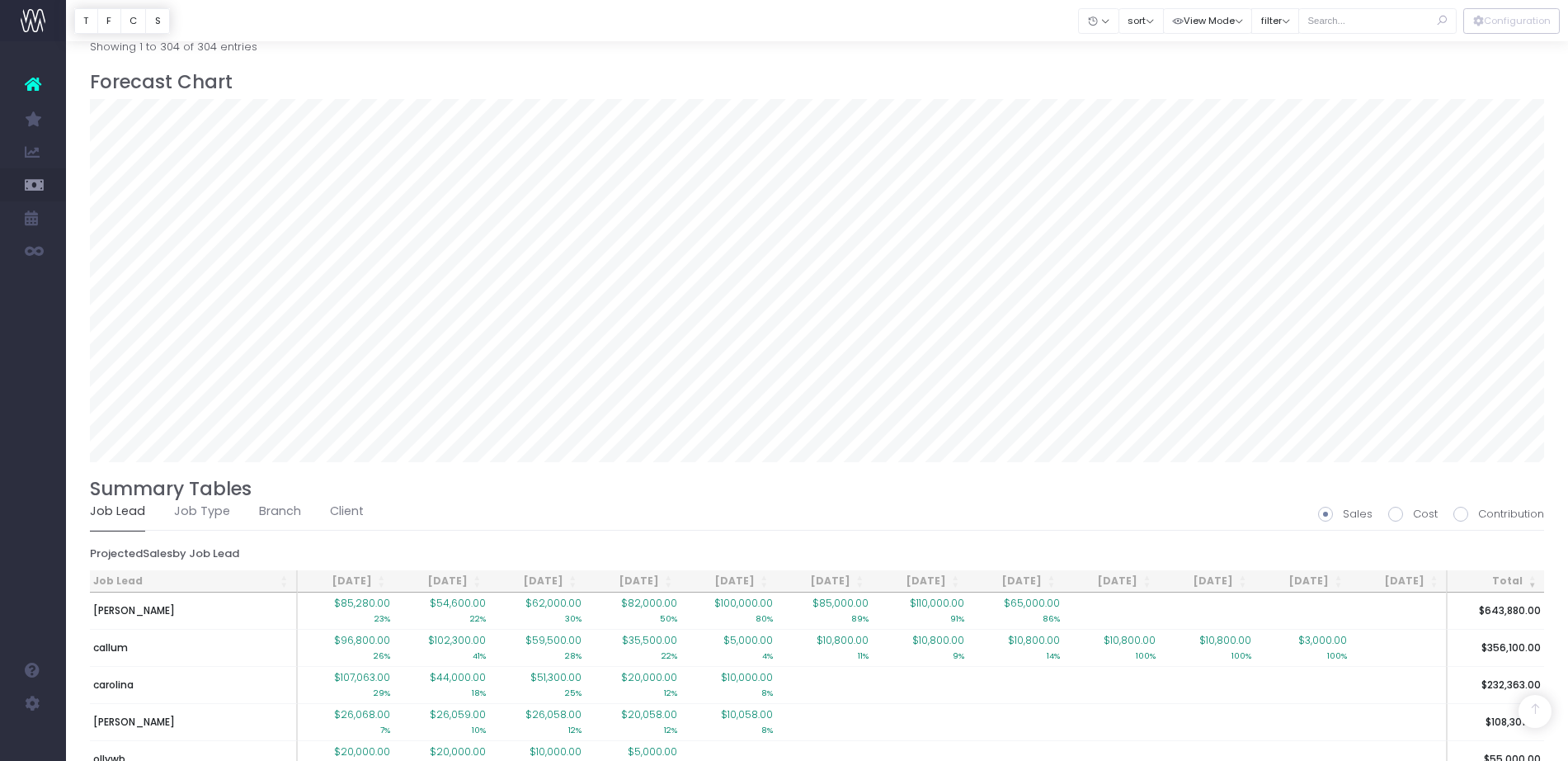
scroll to position [1219, 0]
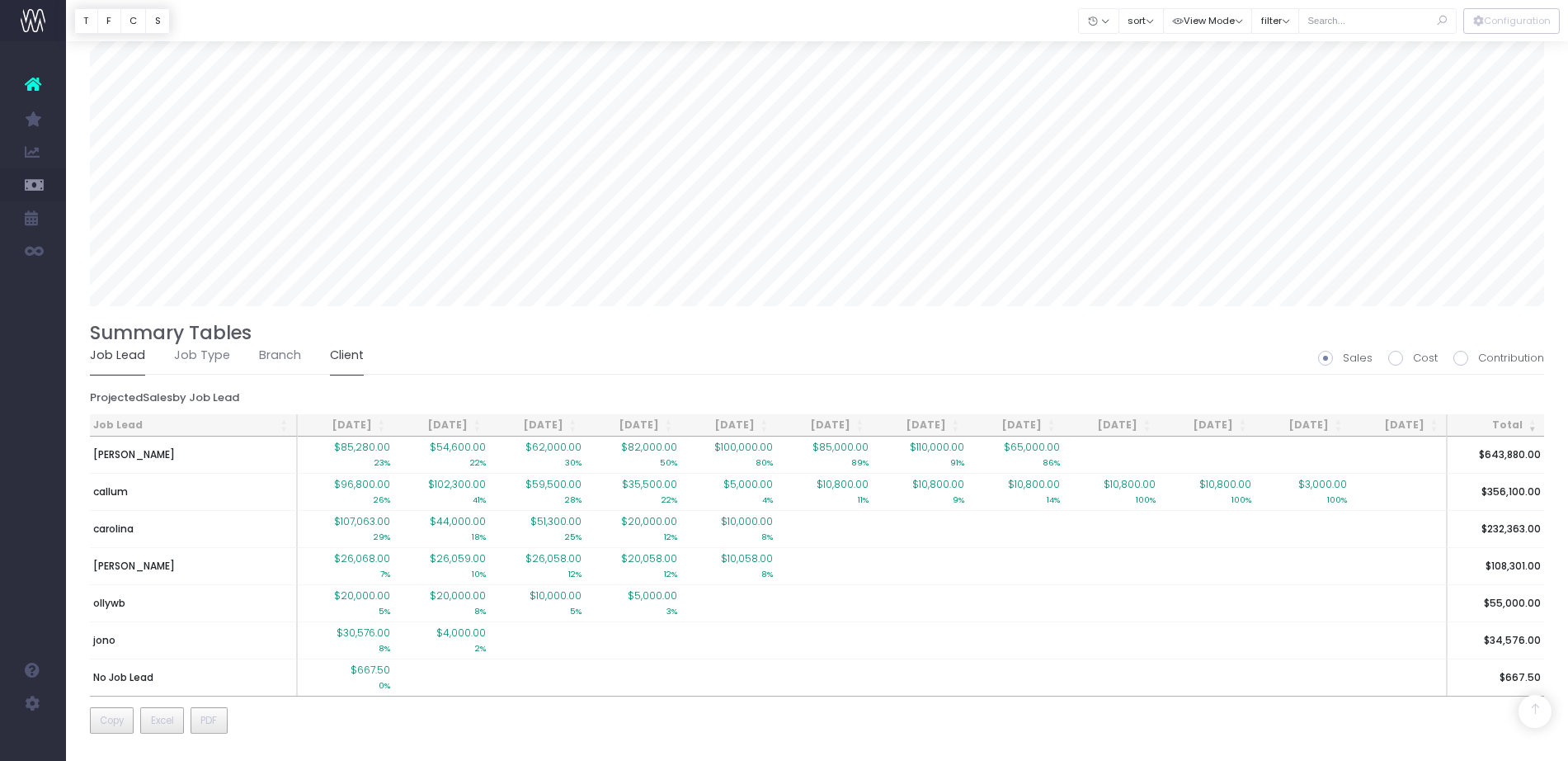
click at [346, 357] on link "Client" at bounding box center [347, 355] width 34 height 38
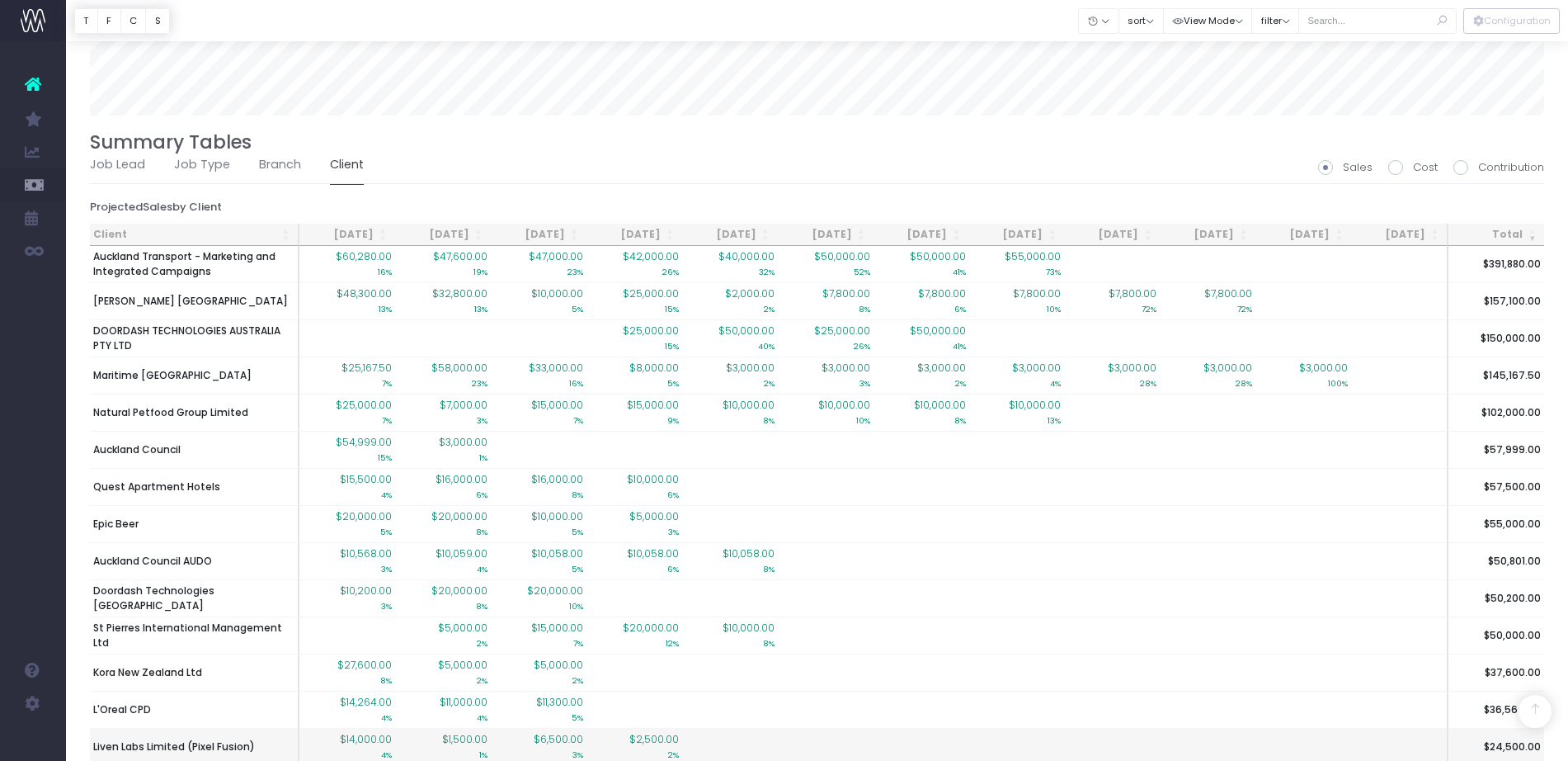
scroll to position [1776, 0]
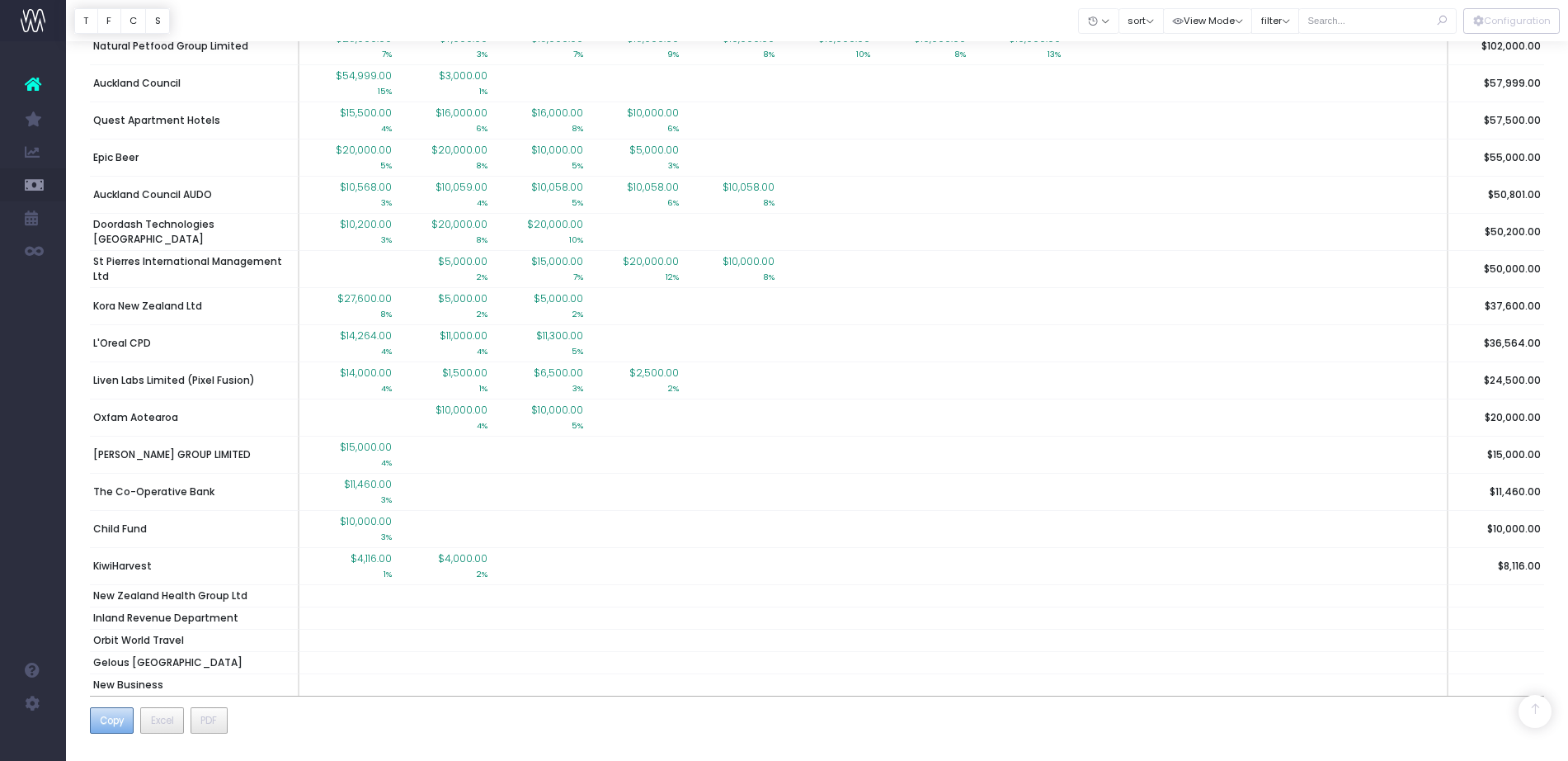
click at [120, 725] on span "Copy" at bounding box center [112, 720] width 24 height 15
